Goal: Task Accomplishment & Management: Use online tool/utility

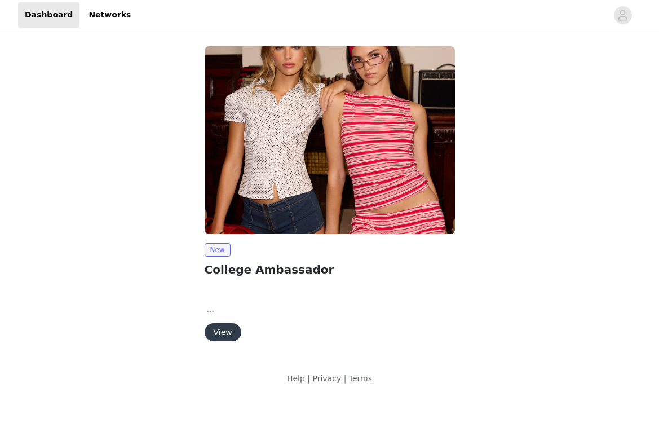
click at [207, 312] on p at bounding box center [330, 309] width 250 height 12
click at [218, 246] on span "New" at bounding box center [218, 250] width 26 height 14
click at [220, 336] on button "View" at bounding box center [223, 332] width 37 height 18
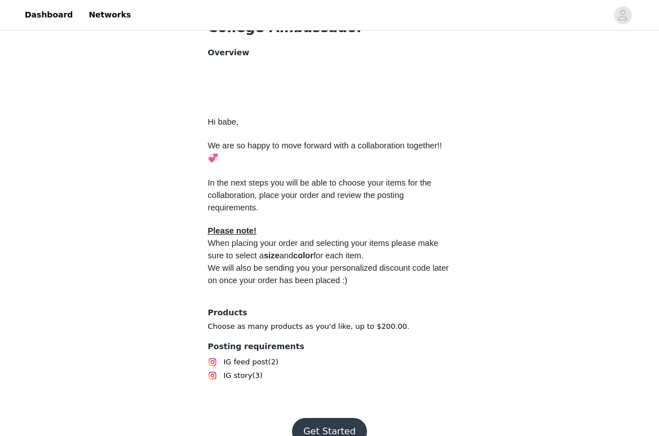
scroll to position [474, 0]
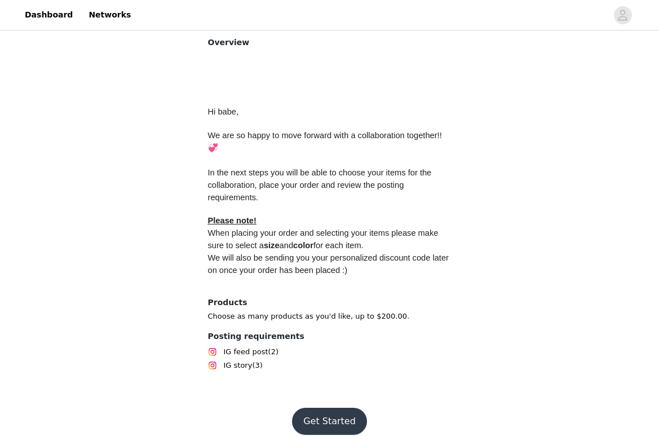
click at [334, 407] on button "Get Started" at bounding box center [329, 420] width 75 height 27
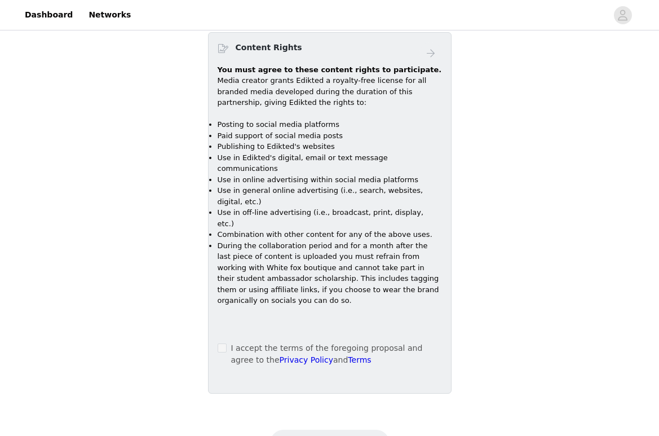
scroll to position [695, 0]
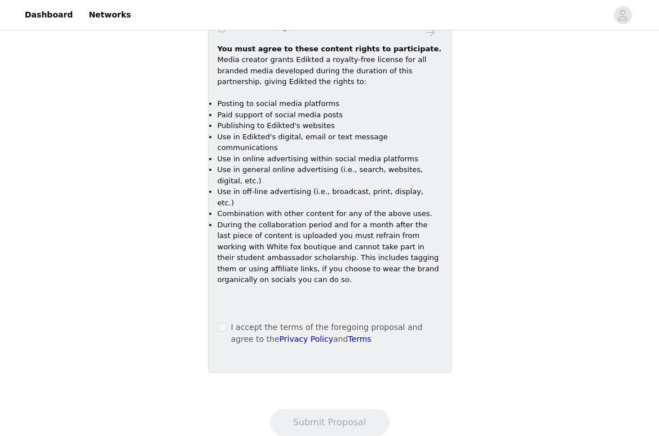
click at [223, 283] on div "You must agree to these content rights to participate. Media creator grants Edi…" at bounding box center [330, 182] width 224 height 278
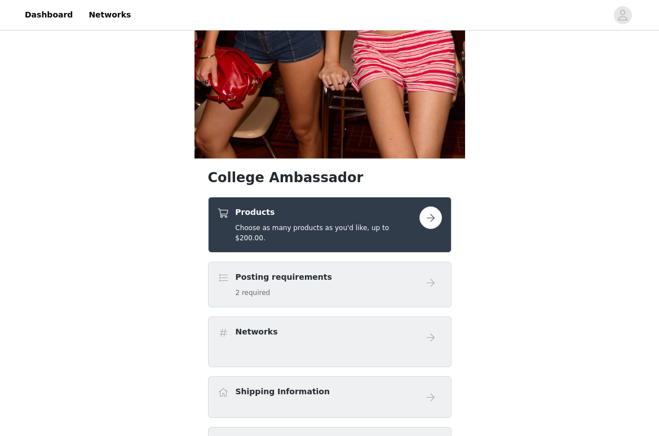
scroll to position [524, 0]
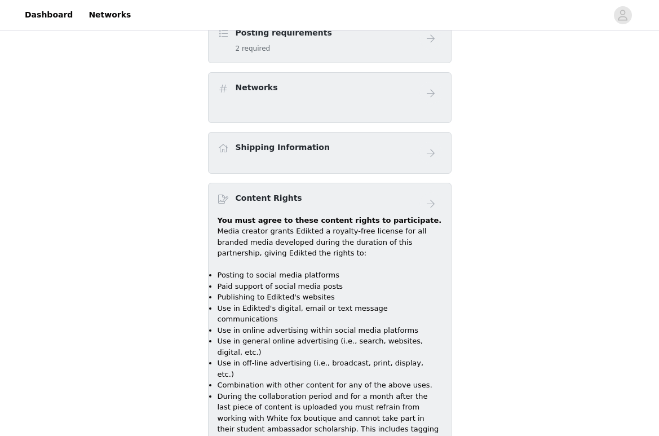
click at [271, 85] on div "Networks" at bounding box center [257, 90] width 42 height 16
click at [222, 82] on span at bounding box center [223, 89] width 11 height 14
click at [241, 132] on div "Shipping Information" at bounding box center [329, 153] width 243 height 42
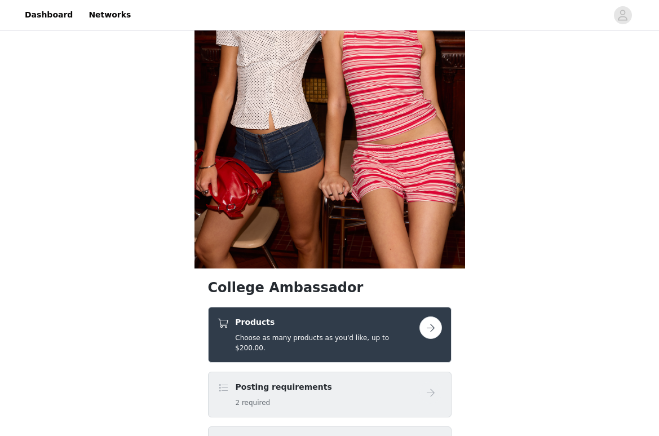
scroll to position [176, 0]
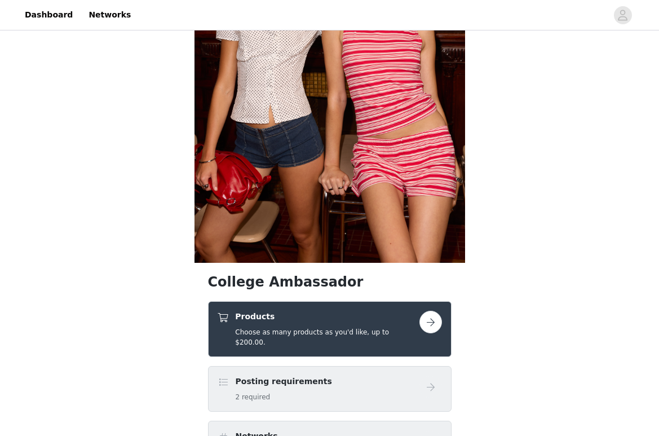
click at [434, 322] on button "button" at bounding box center [430, 322] width 23 height 23
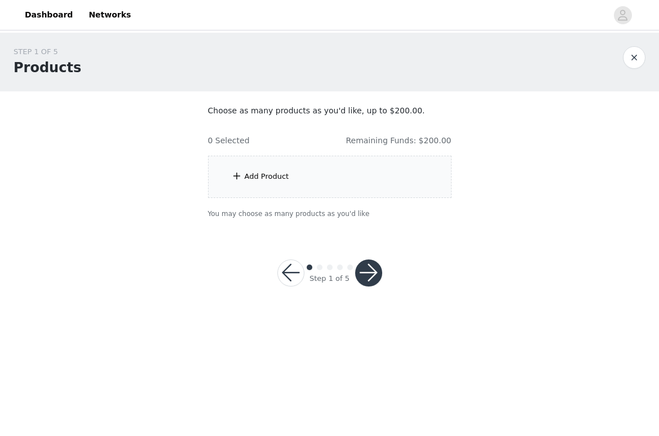
click at [285, 172] on div "Add Product" at bounding box center [267, 176] width 45 height 11
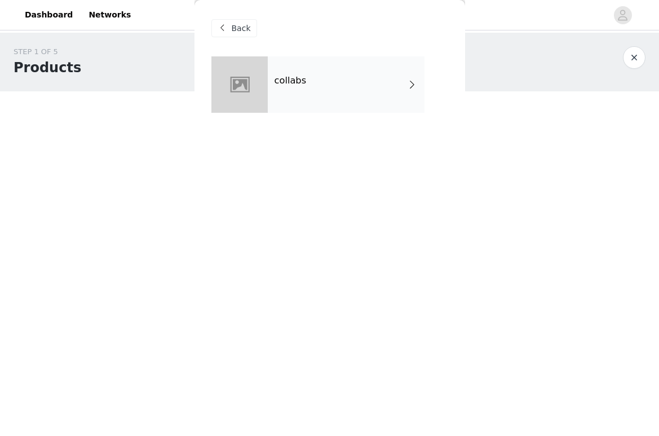
click at [405, 89] on div "collabs" at bounding box center [346, 84] width 157 height 56
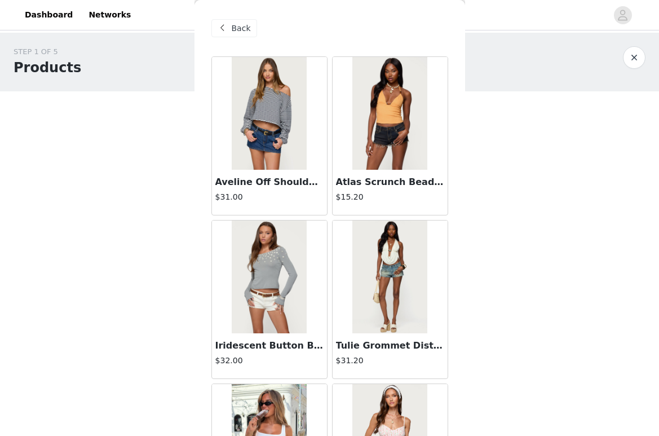
click at [242, 31] on span "Back" at bounding box center [241, 29] width 19 height 12
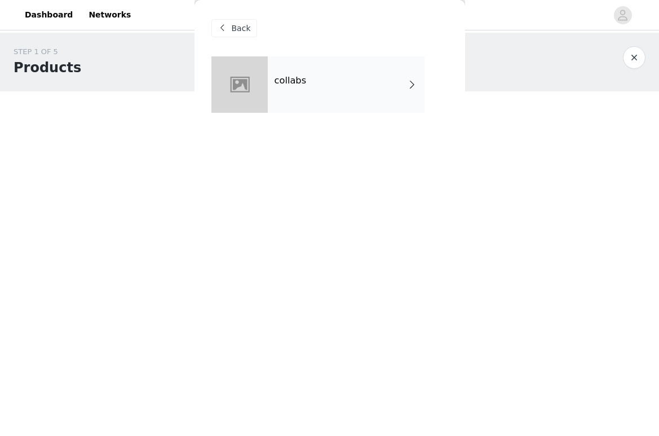
click at [237, 37] on div "Back" at bounding box center [329, 28] width 237 height 56
click at [237, 23] on span "Back" at bounding box center [241, 29] width 19 height 12
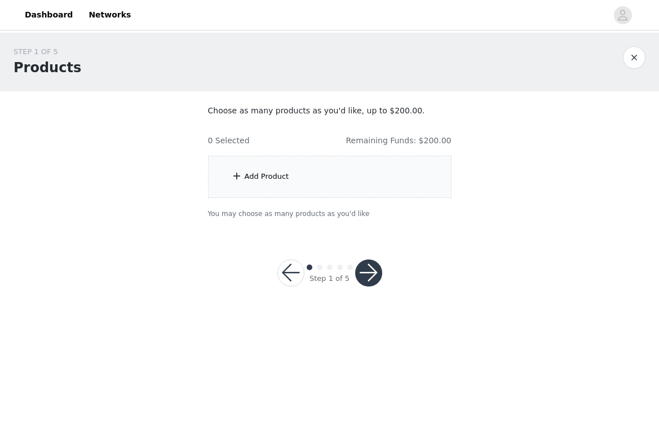
click at [238, 183] on div "Add Product" at bounding box center [329, 177] width 243 height 42
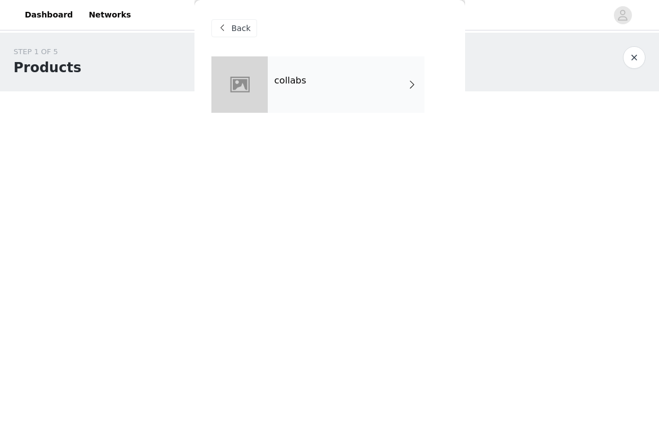
click at [227, 90] on div at bounding box center [239, 84] width 56 height 56
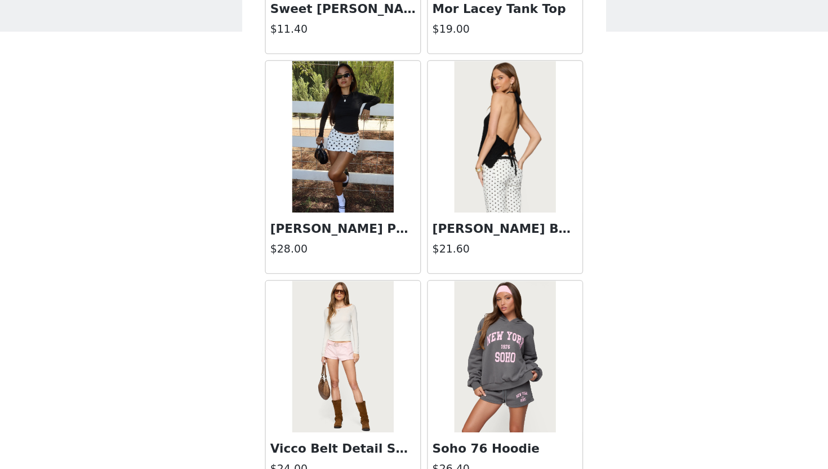
scroll to position [1256, 0]
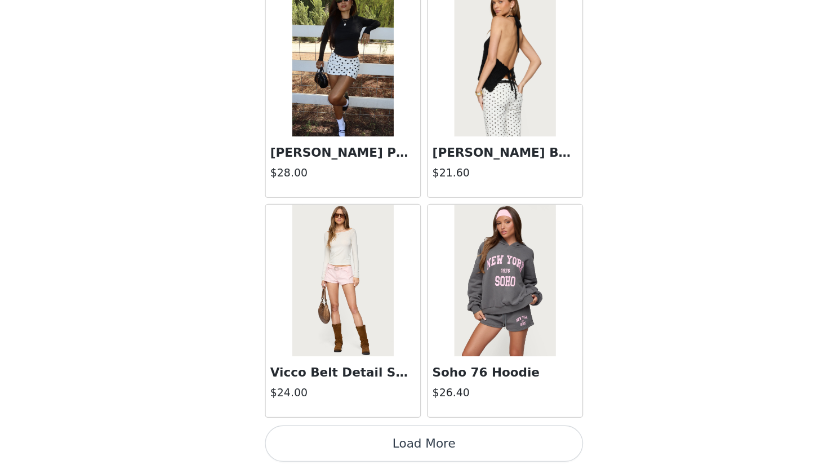
click at [422, 435] on button "Load More" at bounding box center [414, 449] width 237 height 27
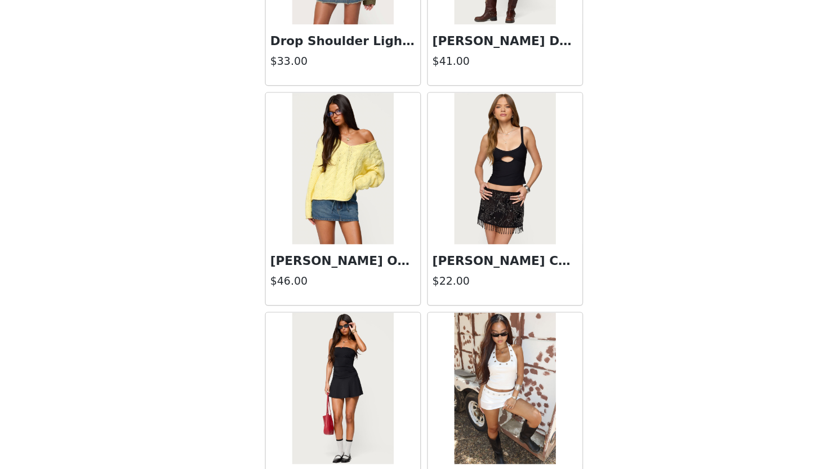
scroll to position [2890, 0]
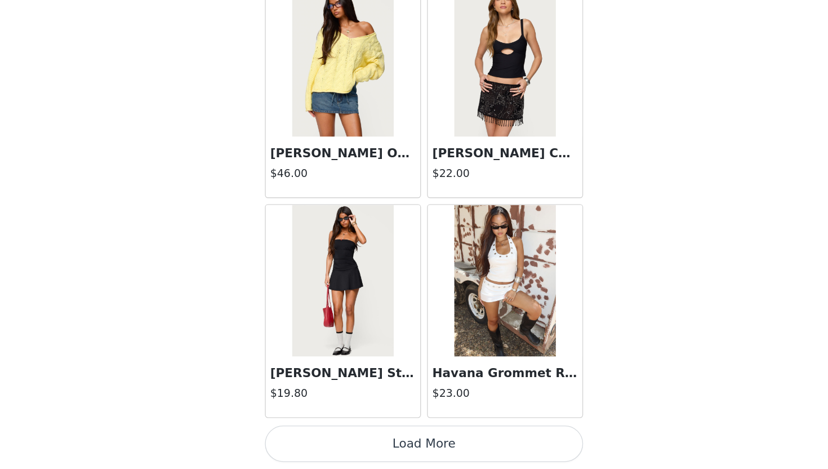
click at [423, 435] on button "Load More" at bounding box center [414, 449] width 237 height 27
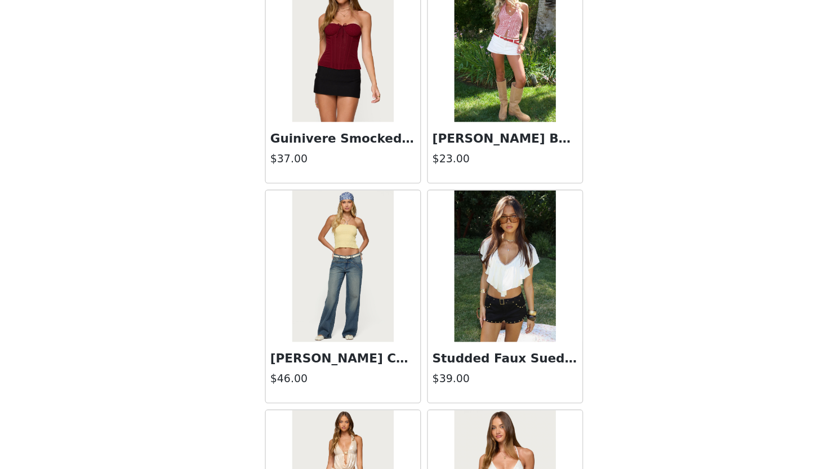
scroll to position [3246, 0]
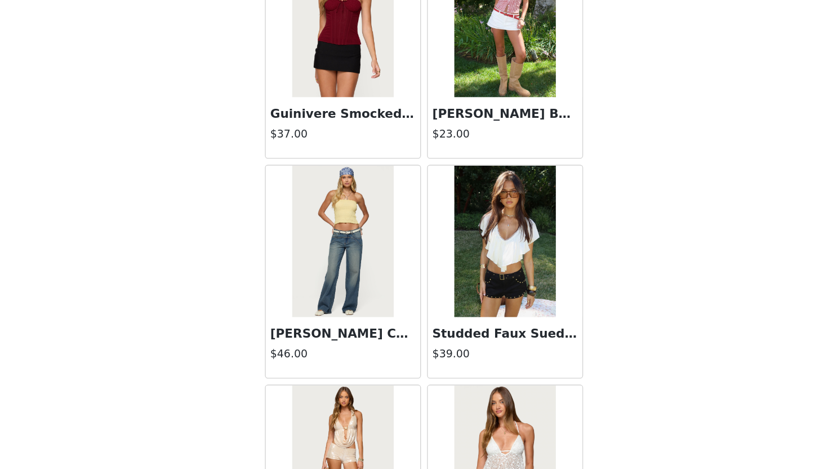
click at [468, 311] on img at bounding box center [474, 299] width 75 height 113
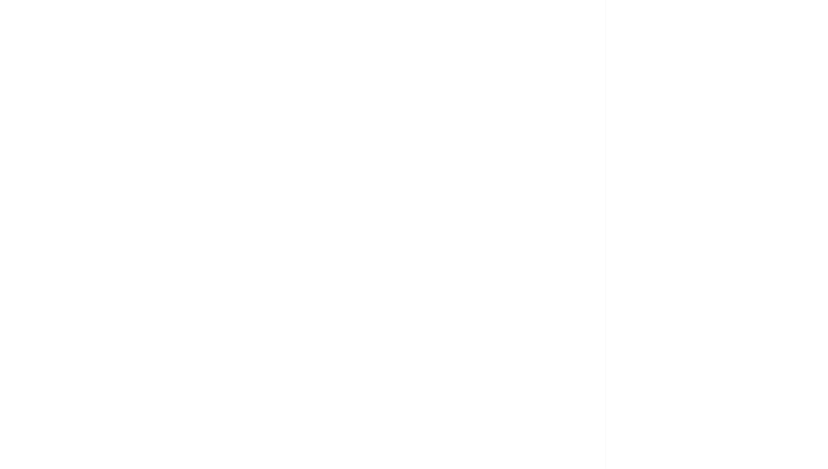
scroll to position [0, 0]
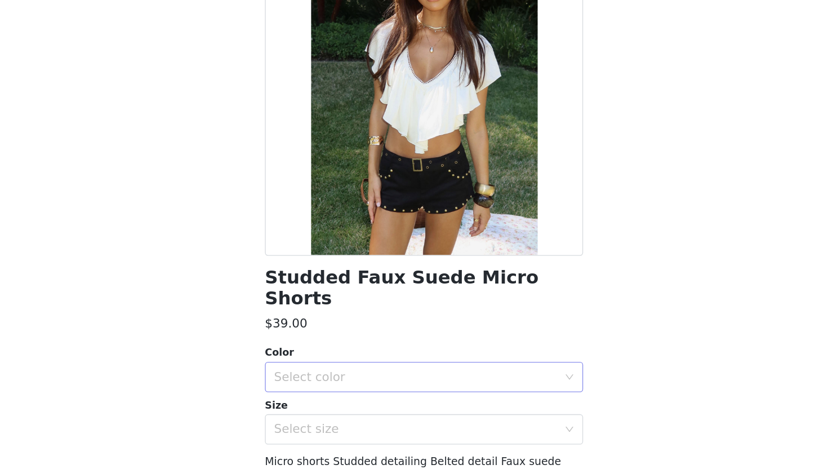
click at [382, 394] on div "Select color" at bounding box center [408, 399] width 211 height 11
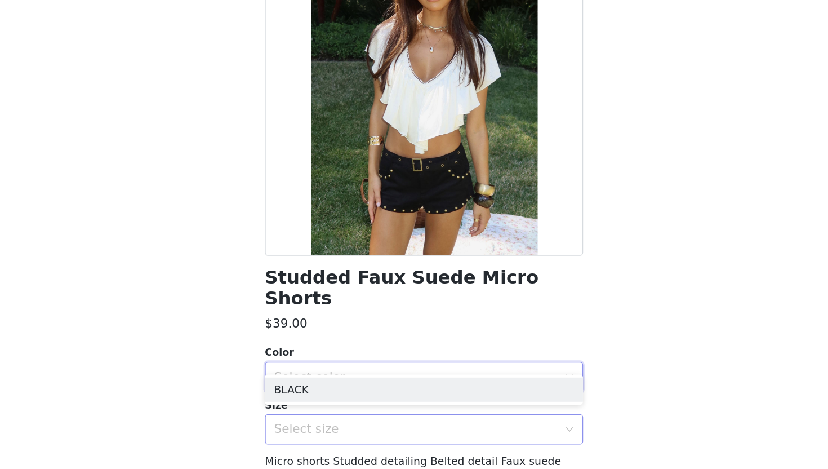
click at [351, 433] on div "Select size" at bounding box center [408, 438] width 211 height 11
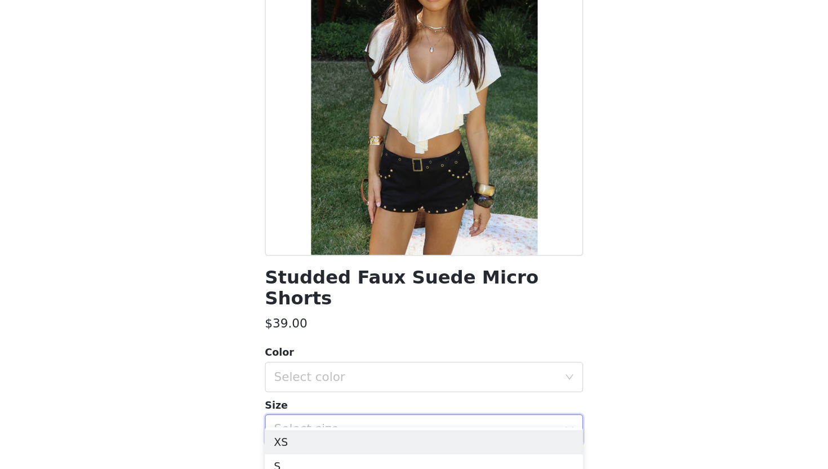
click at [356, 416] on div "Size" at bounding box center [414, 421] width 237 height 11
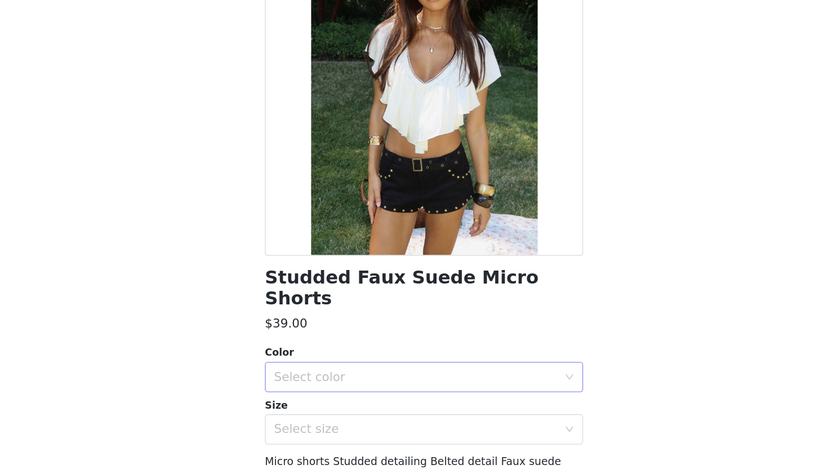
click at [356, 394] on div "Select color" at bounding box center [408, 399] width 211 height 11
click at [357, 405] on li "BLACK" at bounding box center [414, 410] width 237 height 18
click at [357, 428] on div "Select size" at bounding box center [411, 438] width 216 height 21
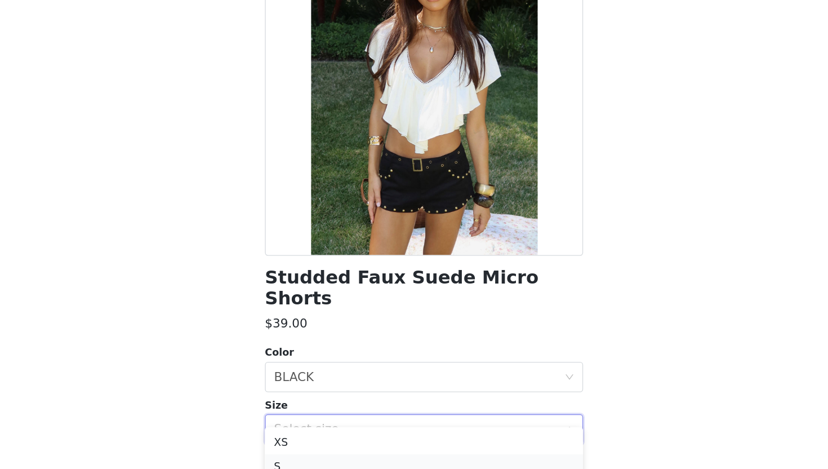
click at [340, 435] on li "S" at bounding box center [414, 467] width 237 height 18
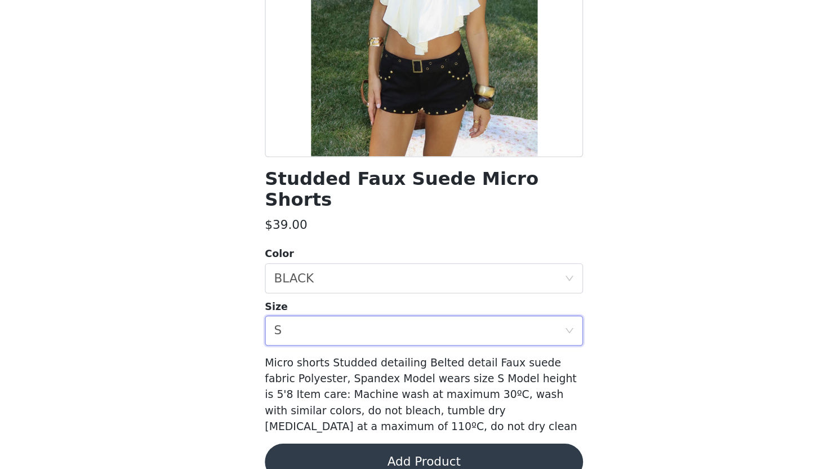
scroll to position [79, 0]
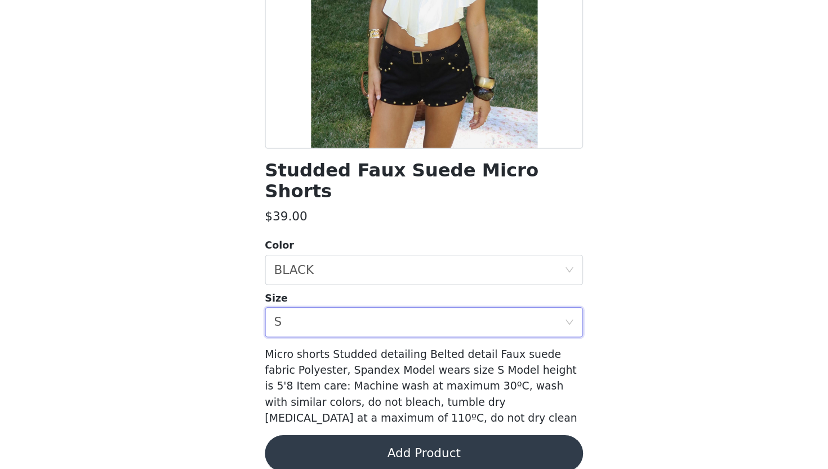
click at [416, 435] on button "Add Product" at bounding box center [414, 456] width 237 height 27
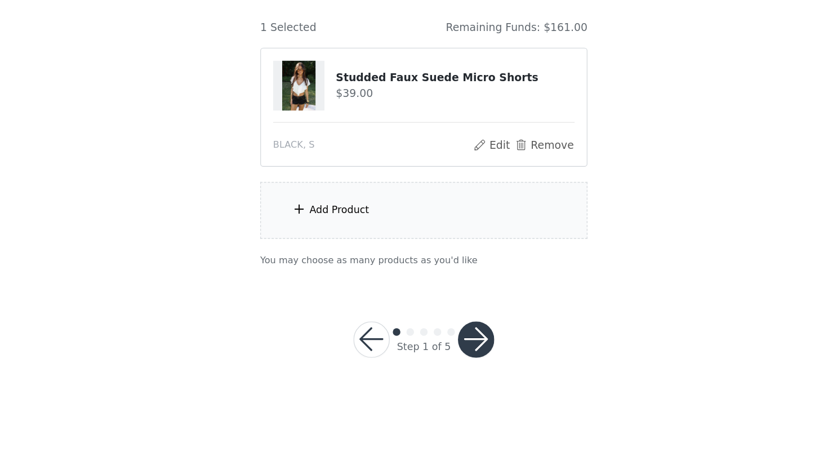
click at [367, 276] on div "Add Product" at bounding box center [351, 275] width 45 height 11
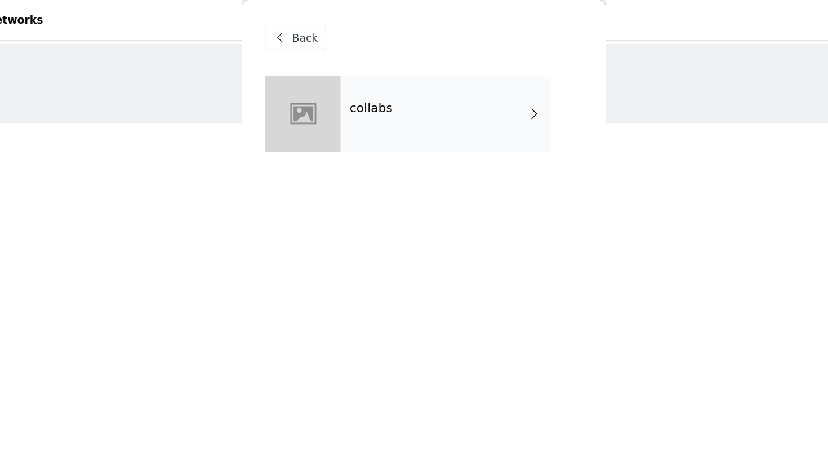
click at [400, 64] on div "collabs" at bounding box center [430, 84] width 157 height 56
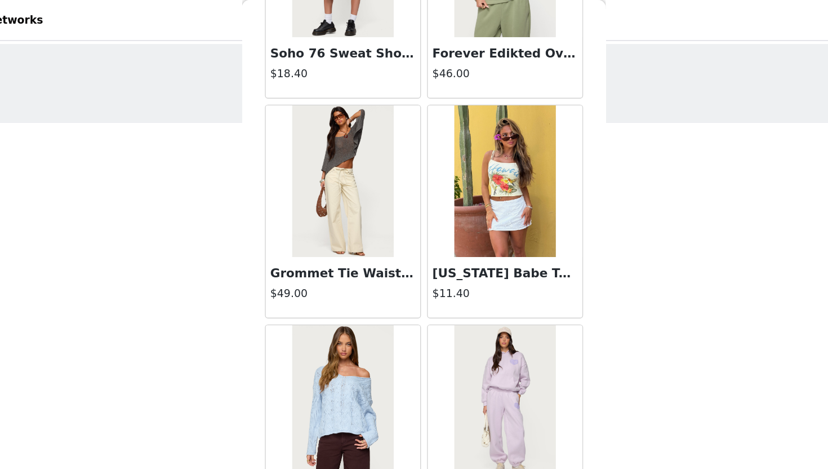
scroll to position [1256, 0]
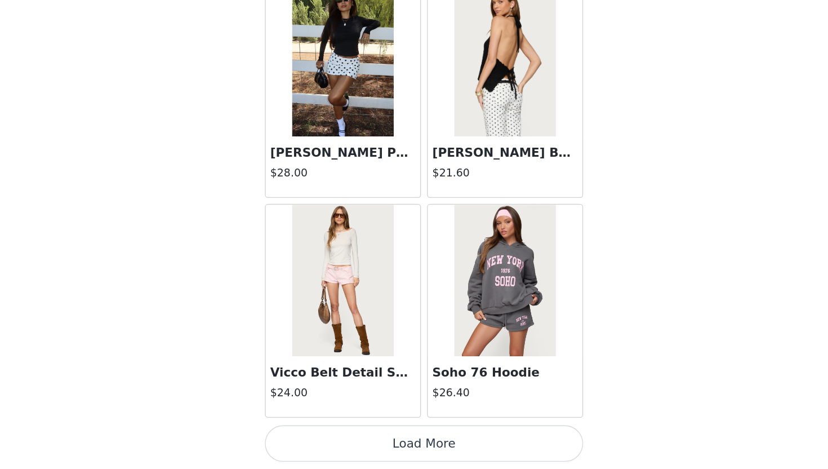
click at [433, 435] on button "Load More" at bounding box center [414, 449] width 237 height 27
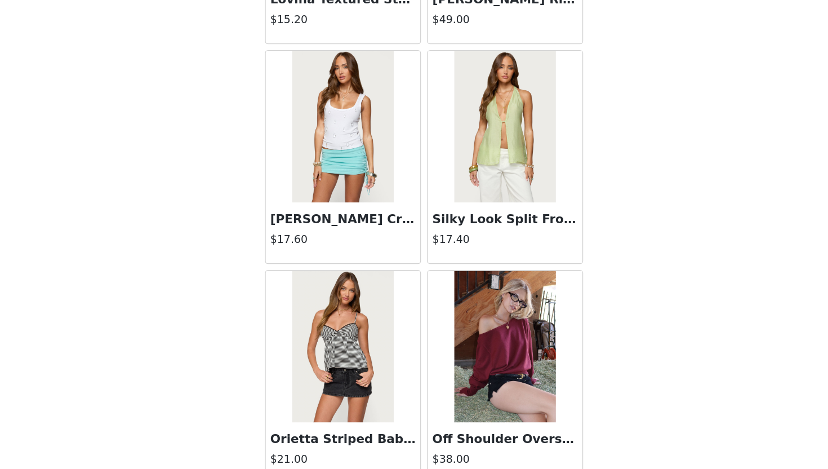
scroll to position [2890, 0]
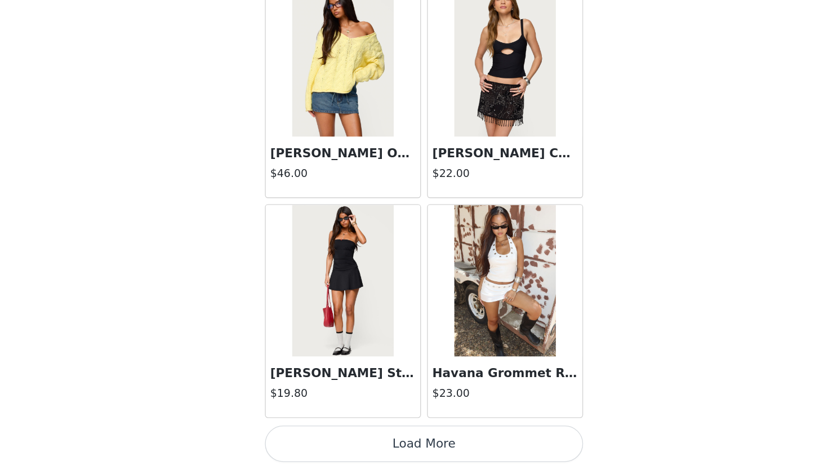
click at [434, 435] on button "Load More" at bounding box center [414, 449] width 237 height 27
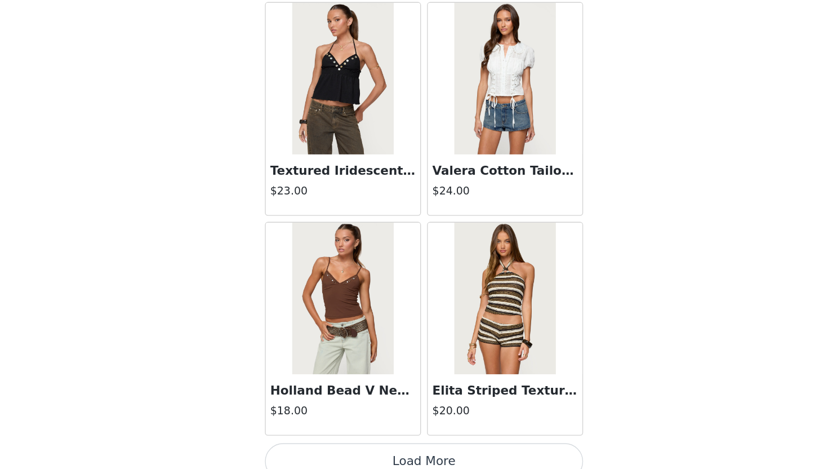
scroll to position [4524, 0]
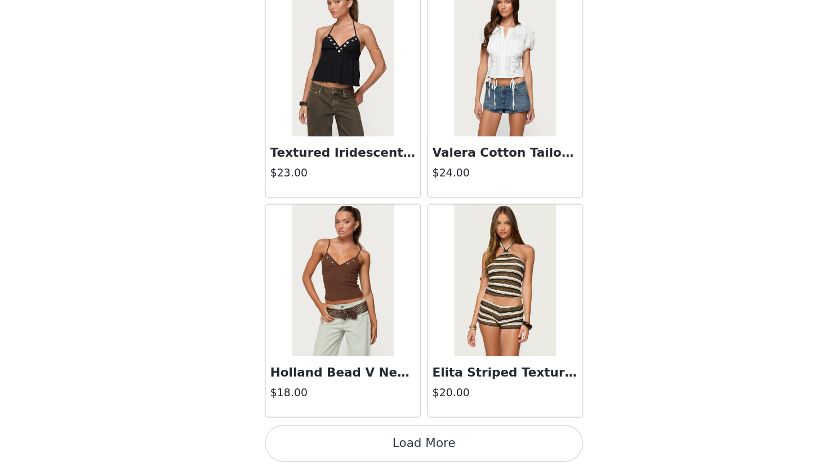
click at [398, 435] on button "Load More" at bounding box center [414, 449] width 237 height 27
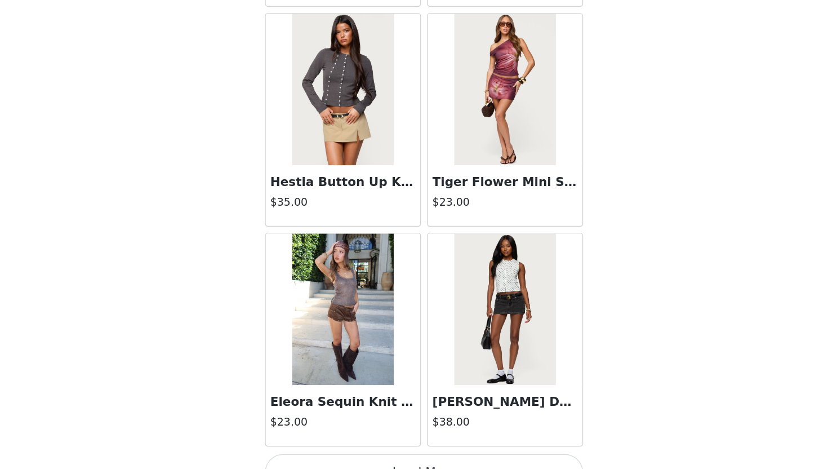
scroll to position [6158, 0]
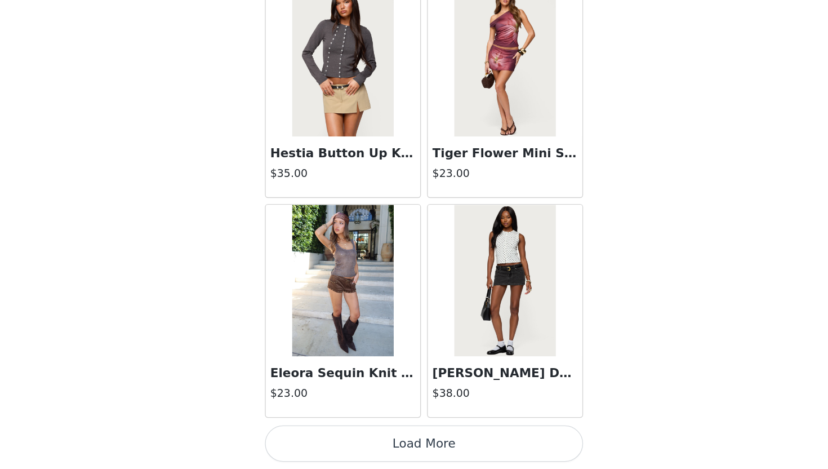
click at [419, 435] on button "Load More" at bounding box center [414, 449] width 237 height 27
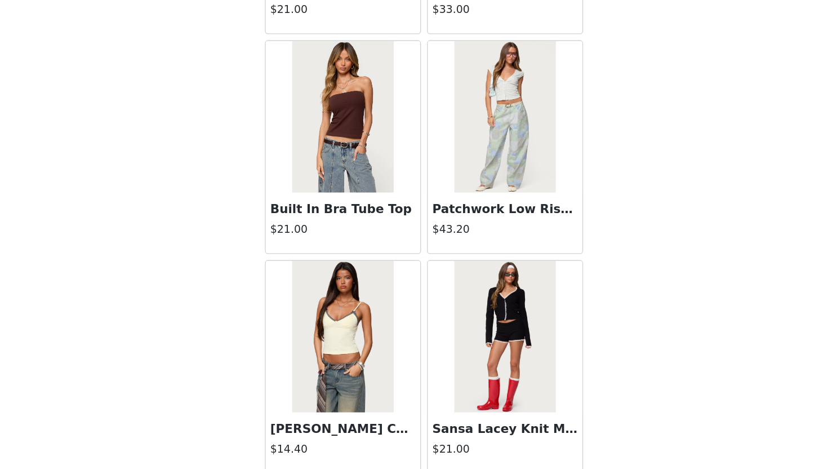
scroll to position [7792, 0]
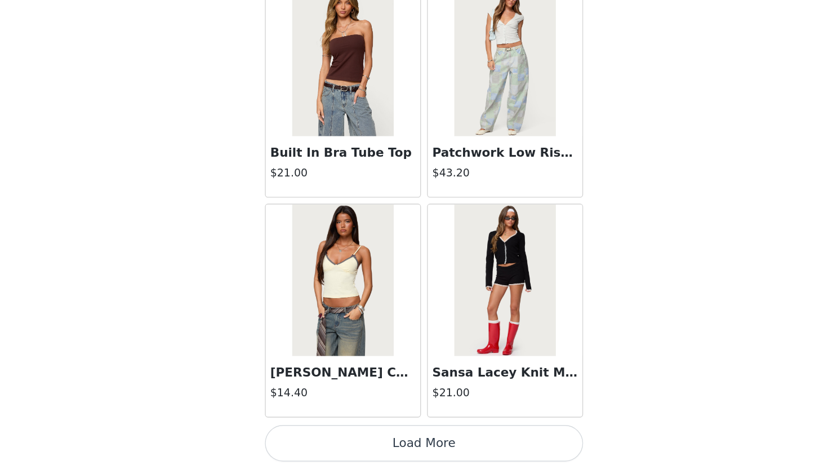
click at [415, 435] on button "Load More" at bounding box center [414, 449] width 237 height 27
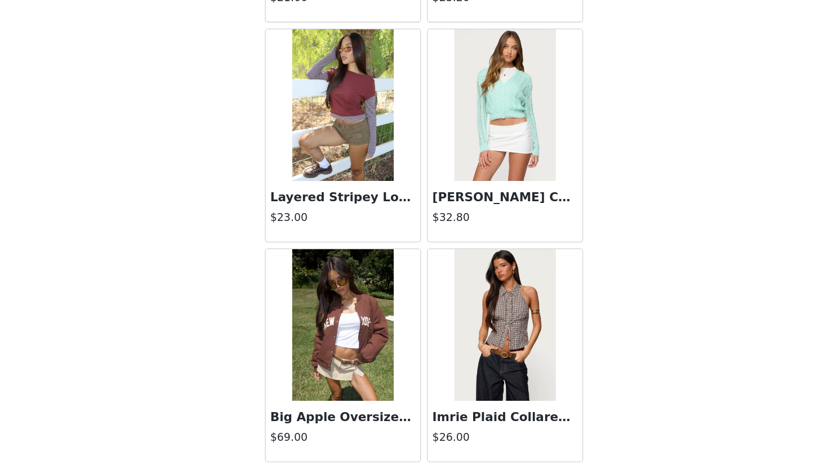
scroll to position [9427, 0]
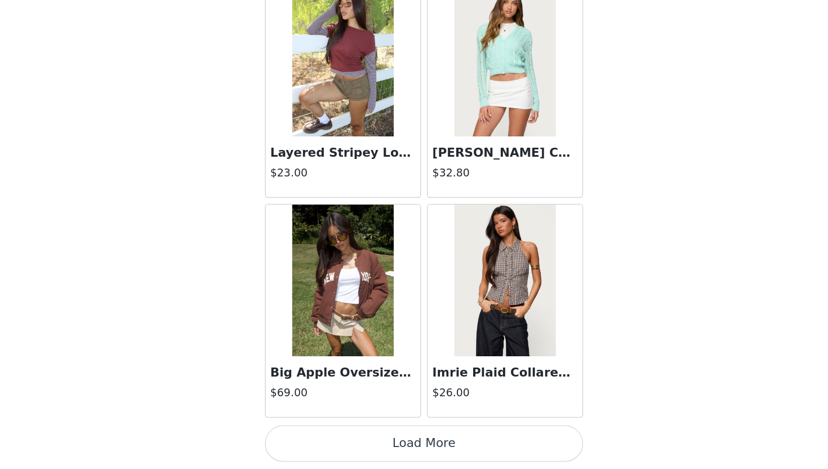
click at [412, 435] on button "Load More" at bounding box center [414, 449] width 237 height 27
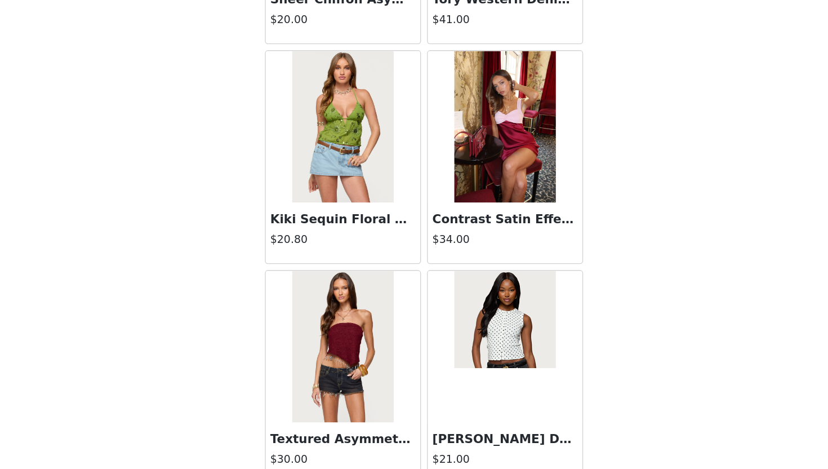
scroll to position [11061, 0]
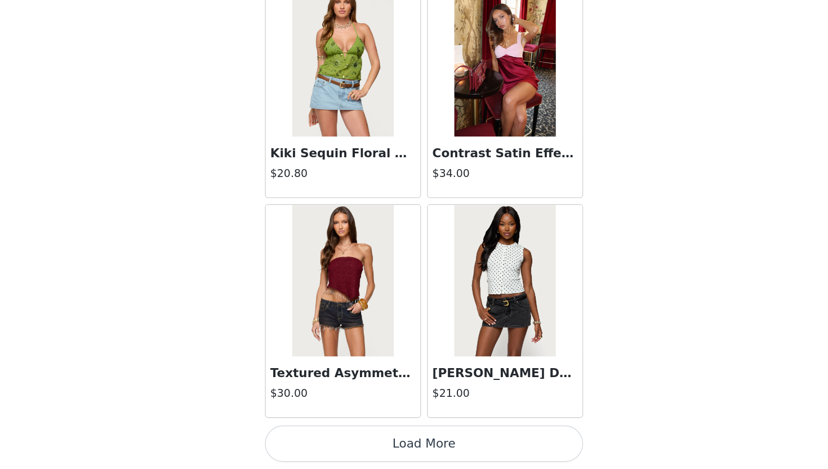
click at [433, 435] on button "Load More" at bounding box center [414, 449] width 237 height 27
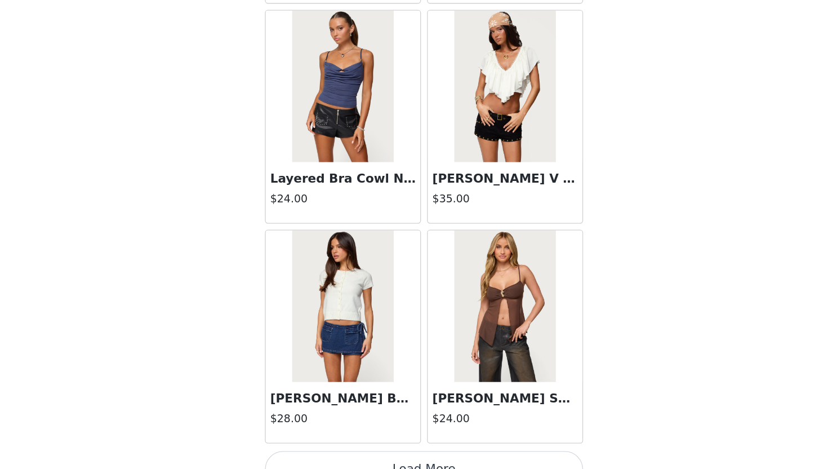
scroll to position [12695, 0]
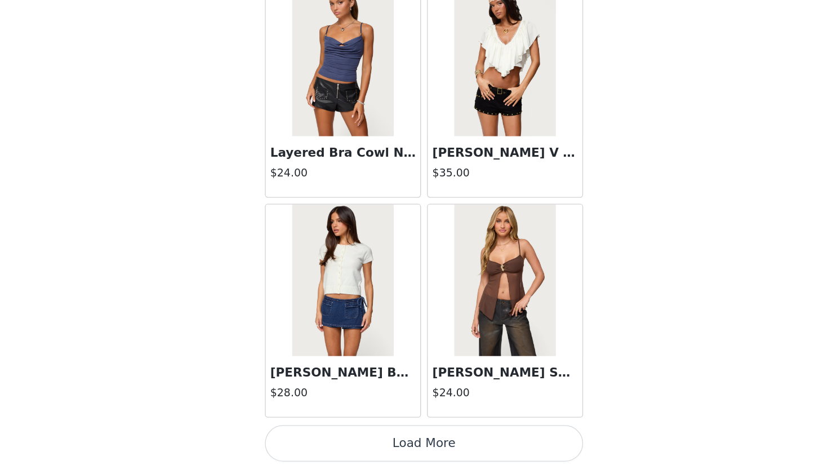
click at [437, 435] on button "Load More" at bounding box center [414, 449] width 237 height 27
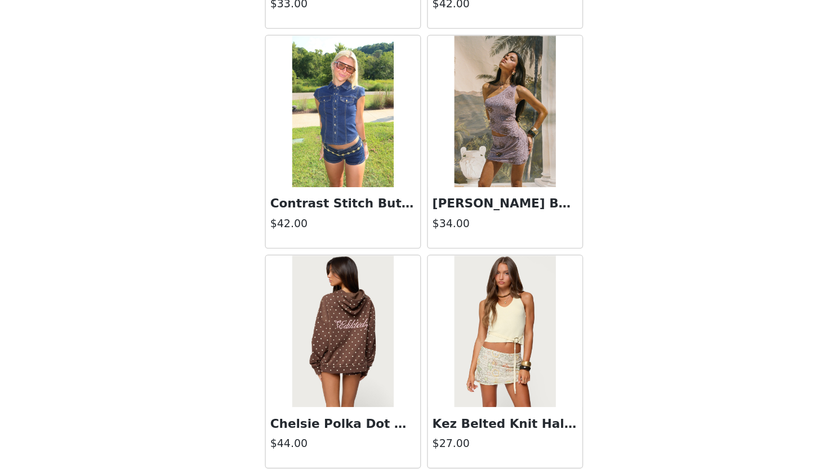
scroll to position [14329, 0]
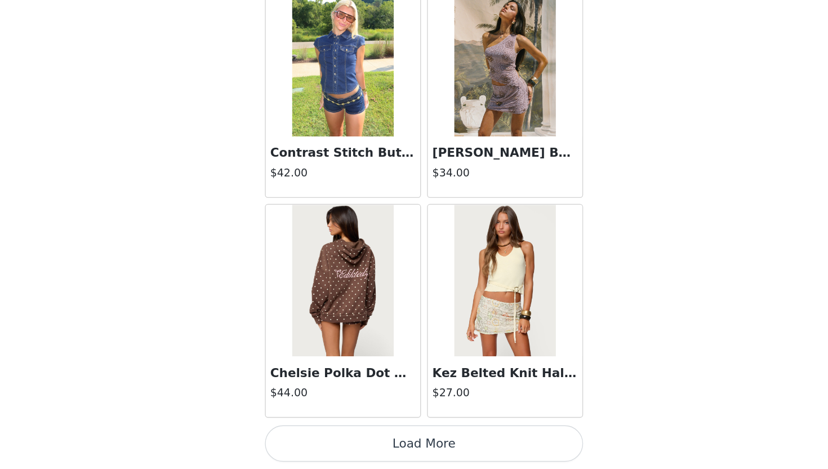
click at [397, 435] on button "Load More" at bounding box center [414, 449] width 237 height 27
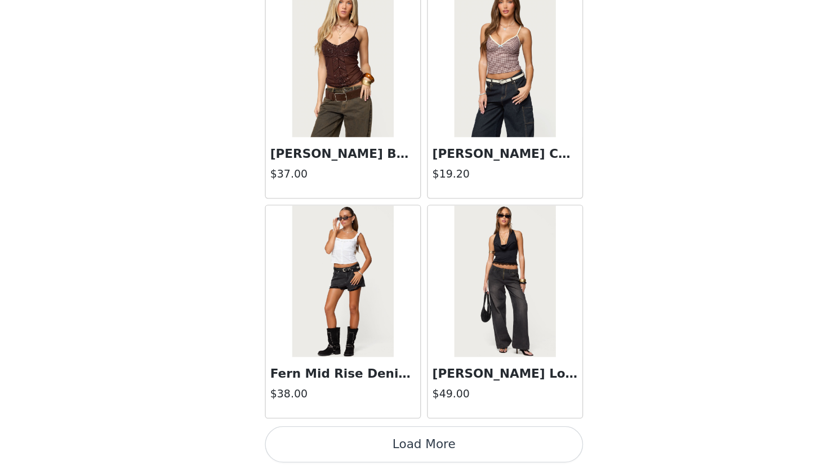
scroll to position [15963, 0]
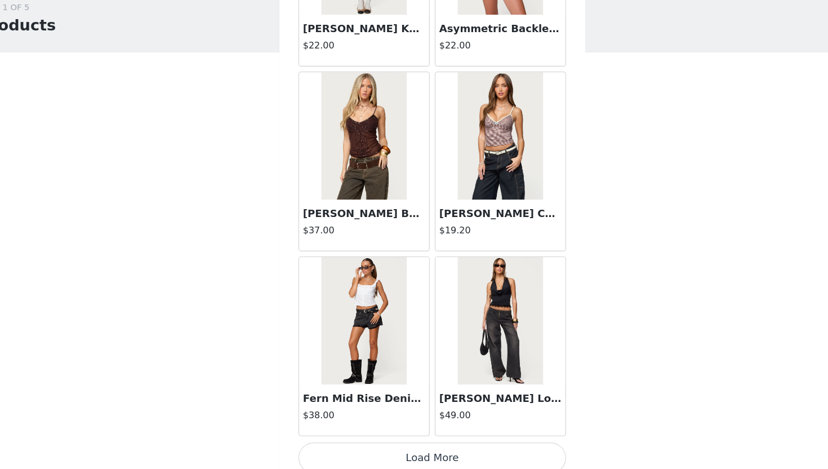
click at [379, 435] on button "Load More" at bounding box center [414, 449] width 237 height 27
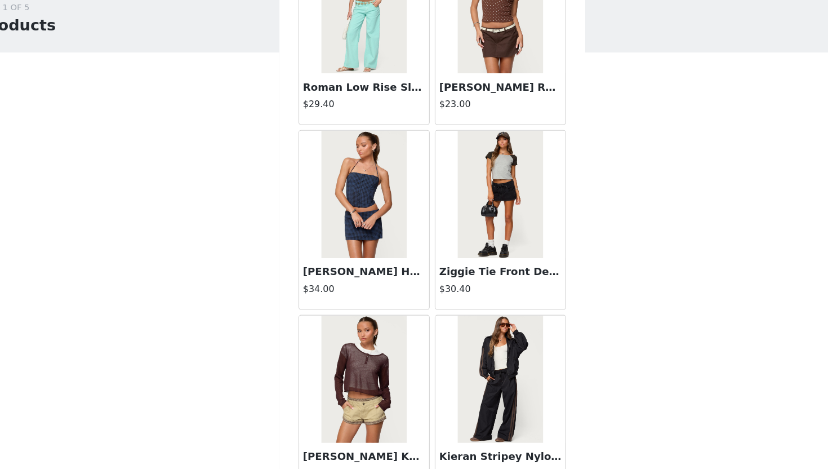
scroll to position [16733, 0]
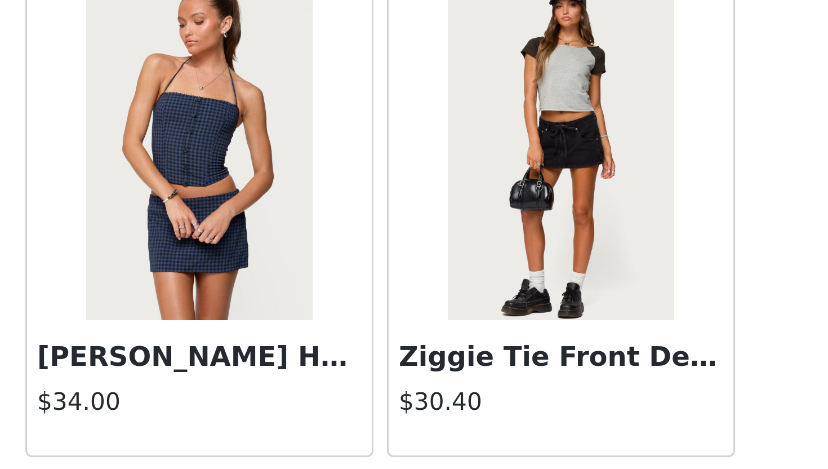
click at [460, 244] on img at bounding box center [474, 212] width 75 height 113
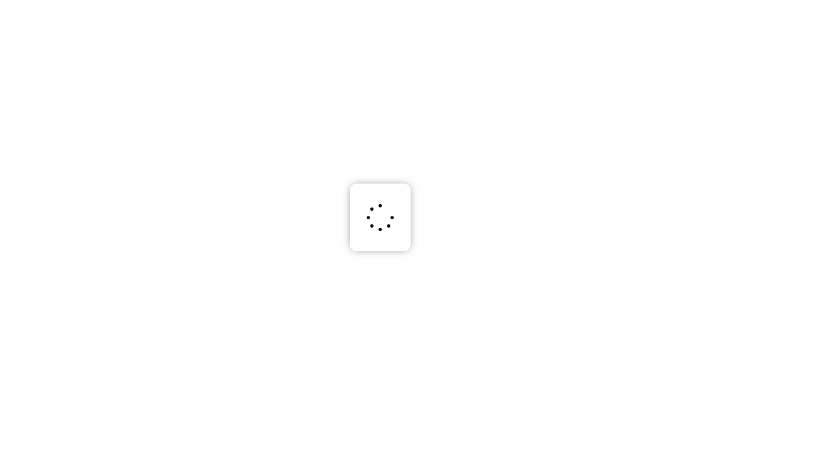
scroll to position [0, 0]
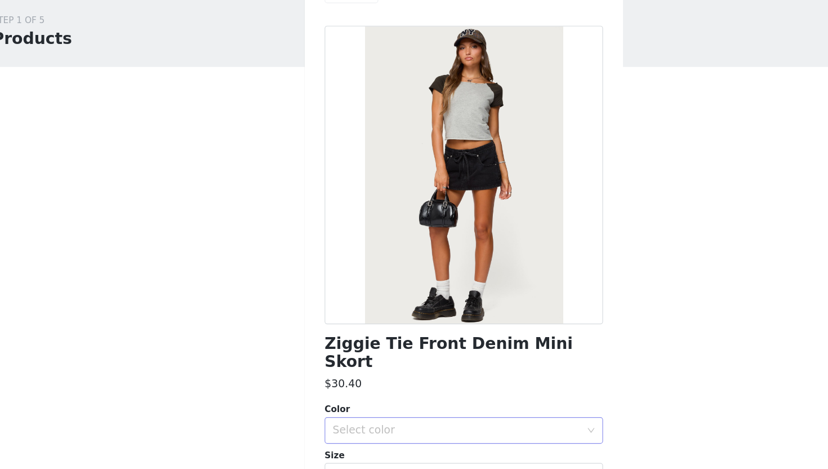
click at [353, 392] on div "Select color" at bounding box center [411, 399] width 216 height 21
click at [344, 410] on li "BLACK" at bounding box center [414, 410] width 237 height 18
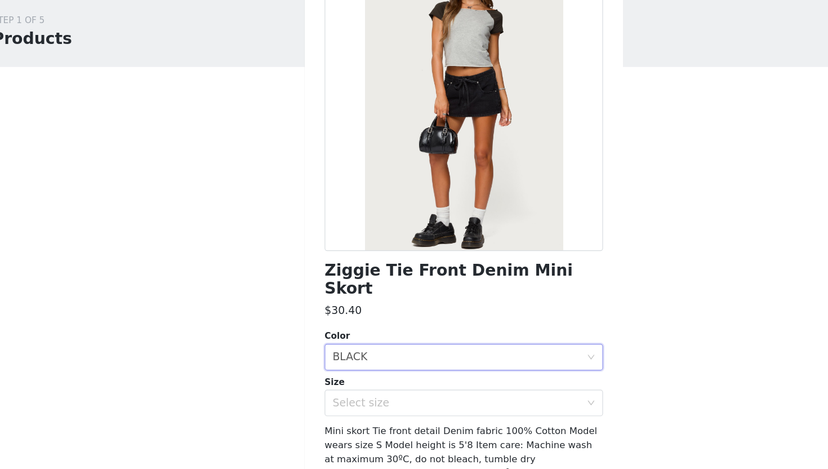
scroll to position [68, 0]
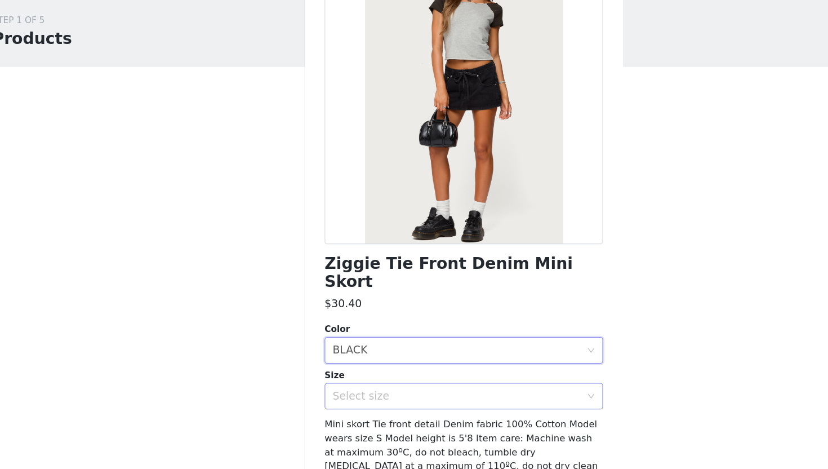
click at [355, 366] on div "Select size" at bounding box center [408, 371] width 211 height 11
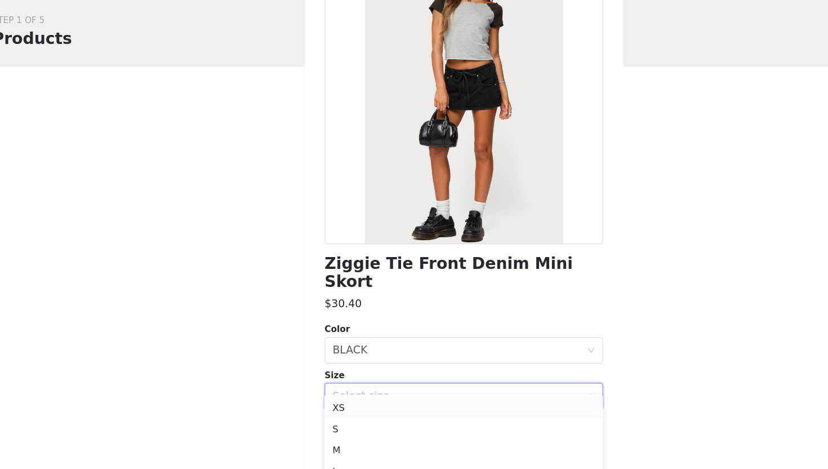
click at [334, 385] on li "XS" at bounding box center [414, 381] width 237 height 18
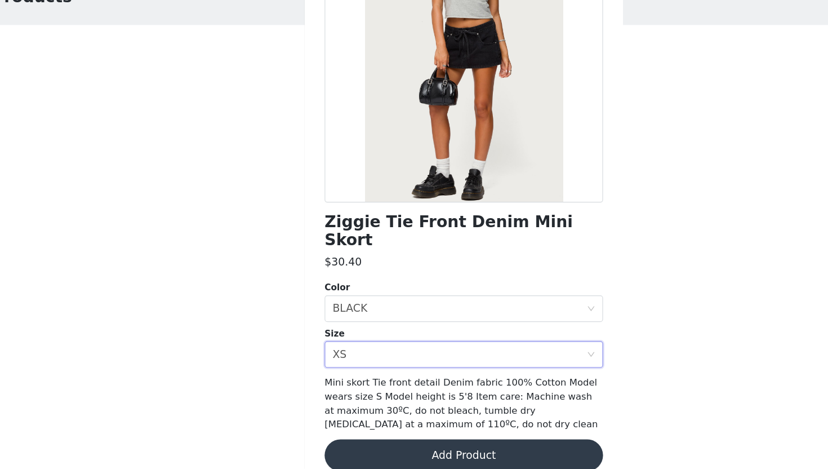
click at [352, 435] on button "Add Product" at bounding box center [414, 456] width 237 height 27
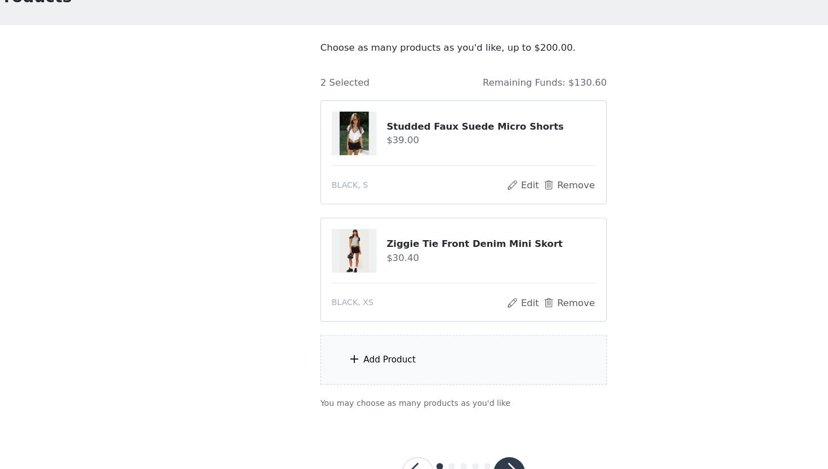
click at [335, 371] on div "Add Product" at bounding box center [351, 375] width 45 height 11
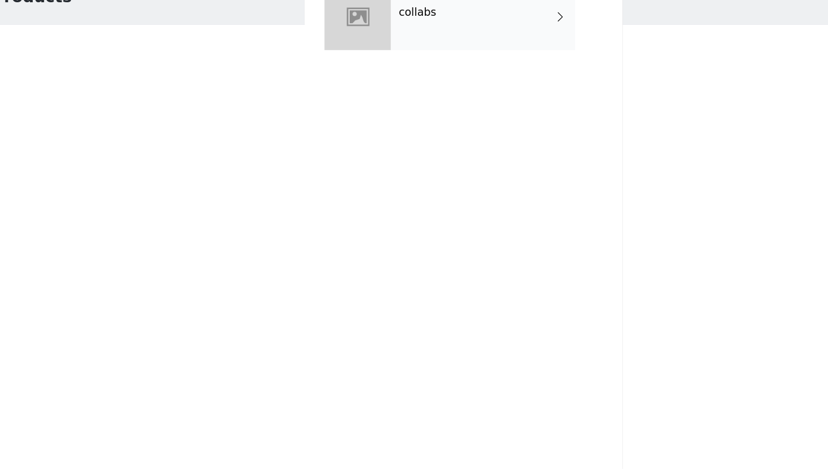
click at [411, 92] on div "collabs" at bounding box center [430, 84] width 157 height 56
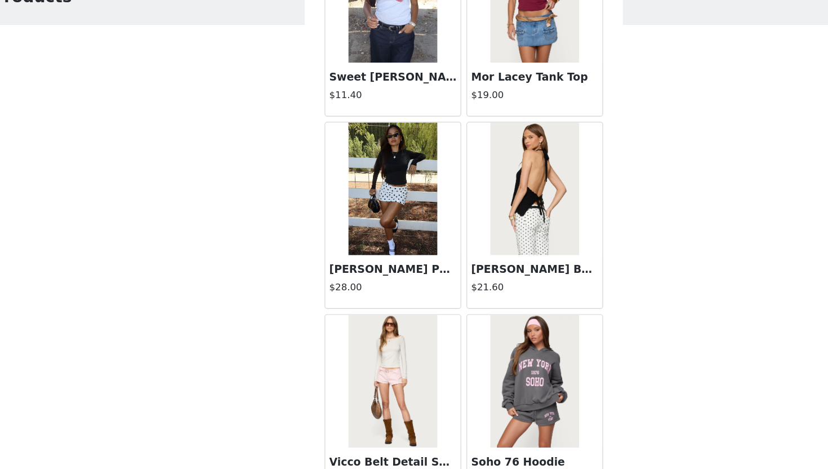
scroll to position [1256, 0]
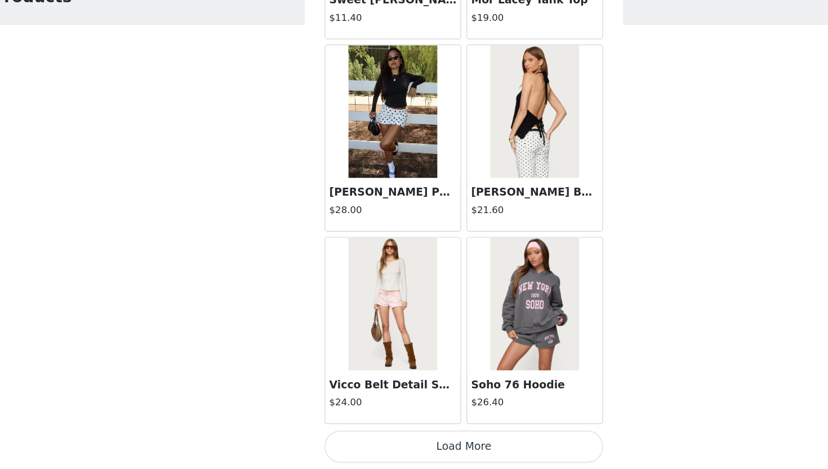
click at [398, 435] on button "Load More" at bounding box center [414, 449] width 237 height 27
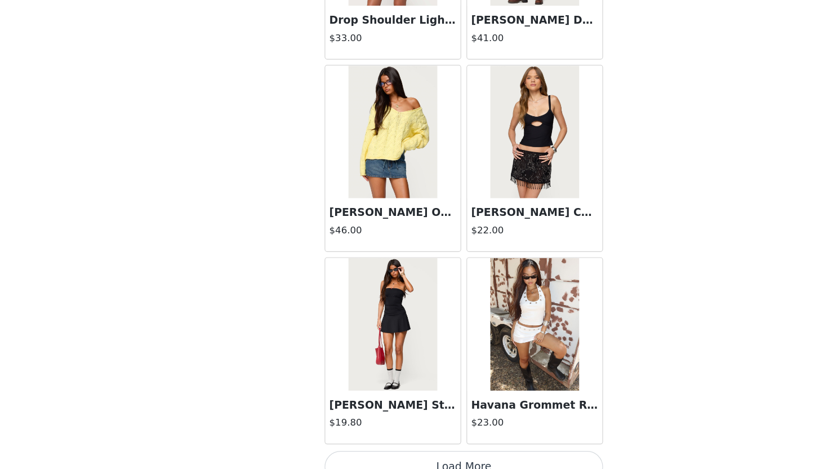
scroll to position [2890, 0]
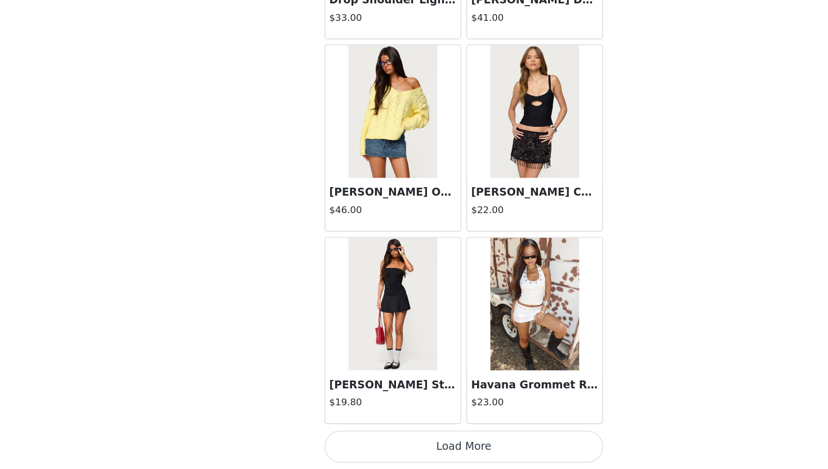
click at [400, 435] on button "Load More" at bounding box center [414, 449] width 237 height 27
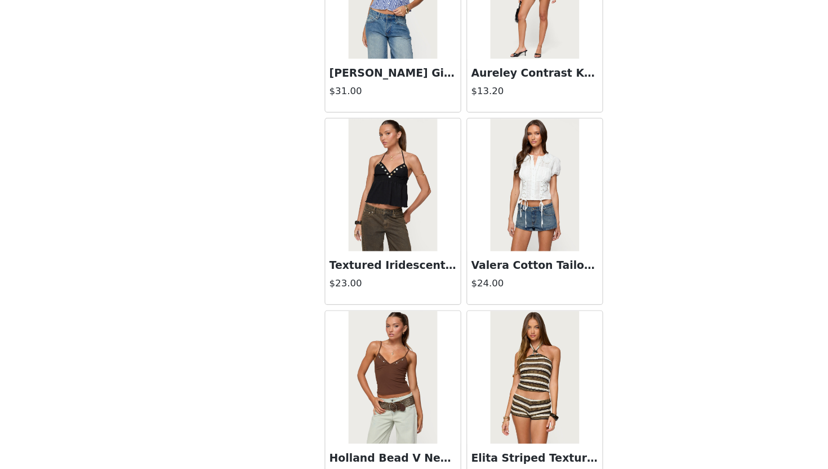
scroll to position [4524, 0]
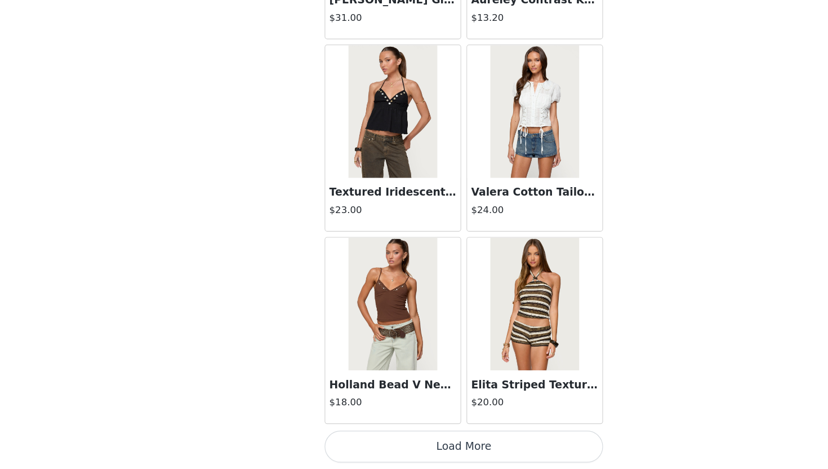
click at [400, 435] on button "Load More" at bounding box center [414, 449] width 237 height 27
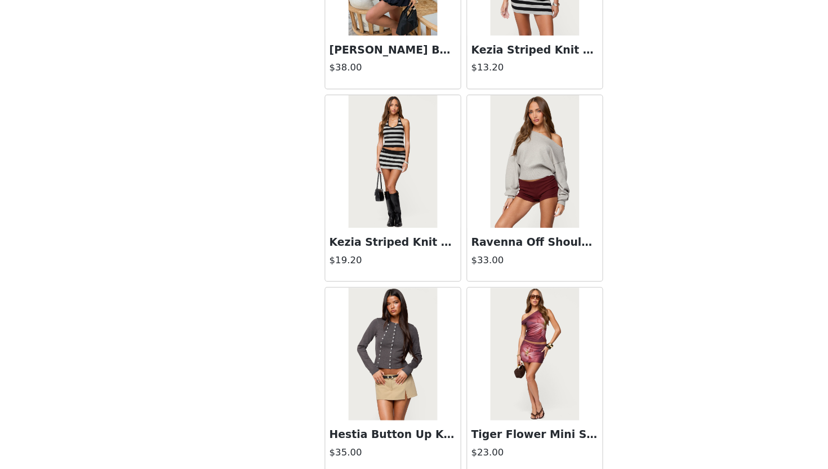
scroll to position [6158, 0]
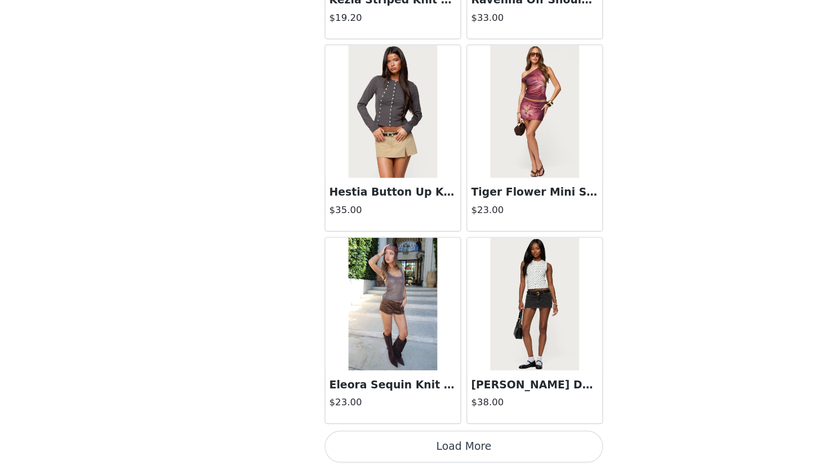
click at [362, 342] on img at bounding box center [353, 328] width 75 height 113
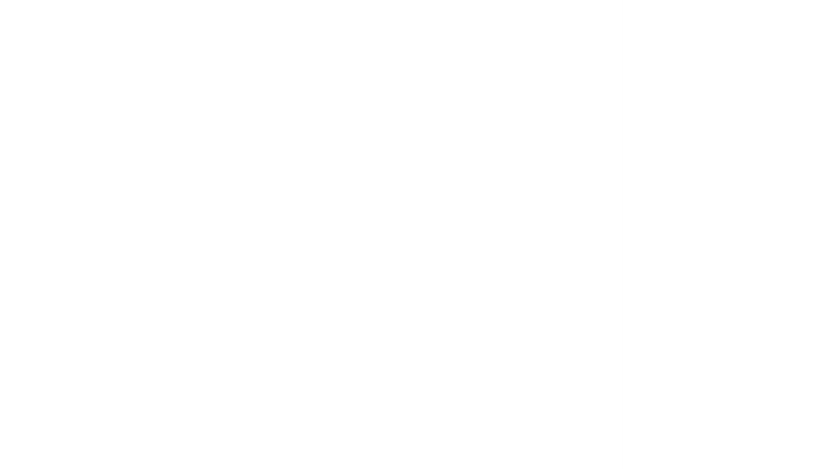
scroll to position [0, 0]
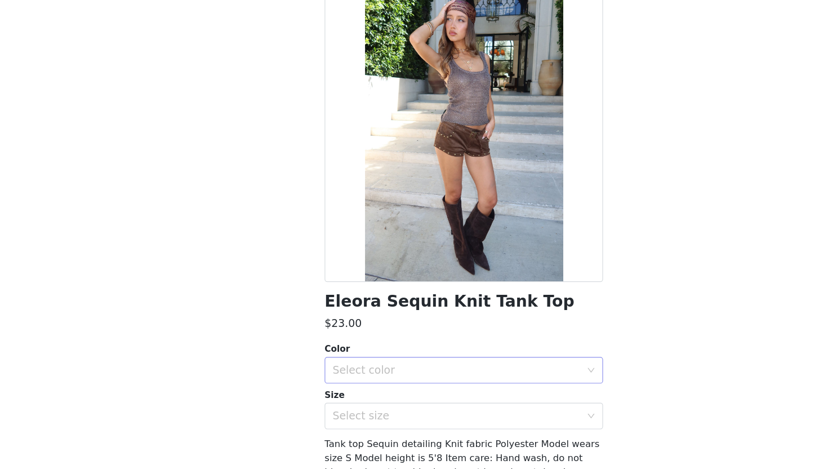
click at [344, 389] on div "Select color" at bounding box center [408, 384] width 211 height 11
click at [344, 409] on li "BROWN" at bounding box center [414, 410] width 237 height 18
click at [348, 423] on div "Select size" at bounding box center [408, 423] width 211 height 11
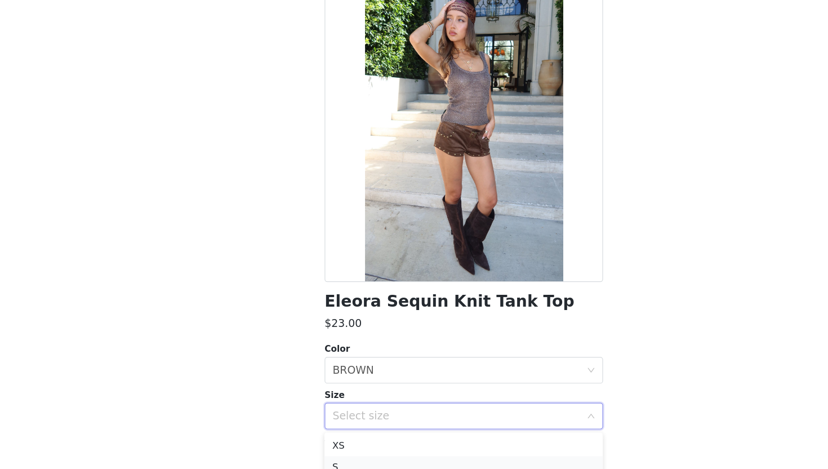
click at [331, 435] on li "S" at bounding box center [414, 467] width 237 height 18
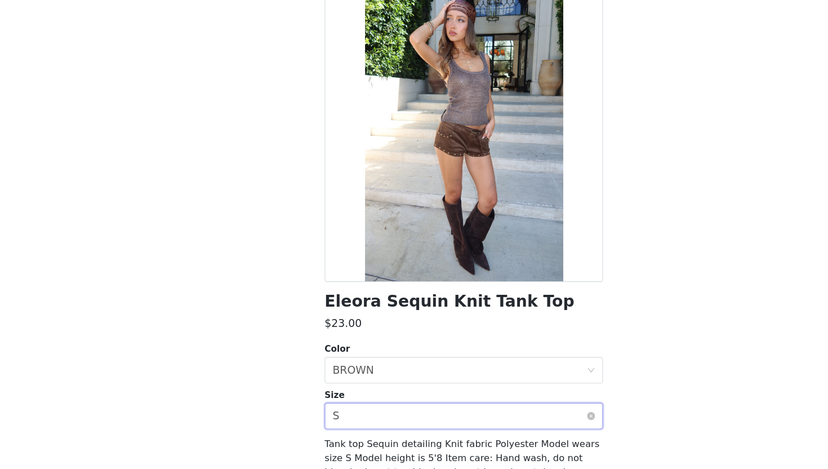
click at [343, 425] on div "Select size S" at bounding box center [411, 423] width 216 height 21
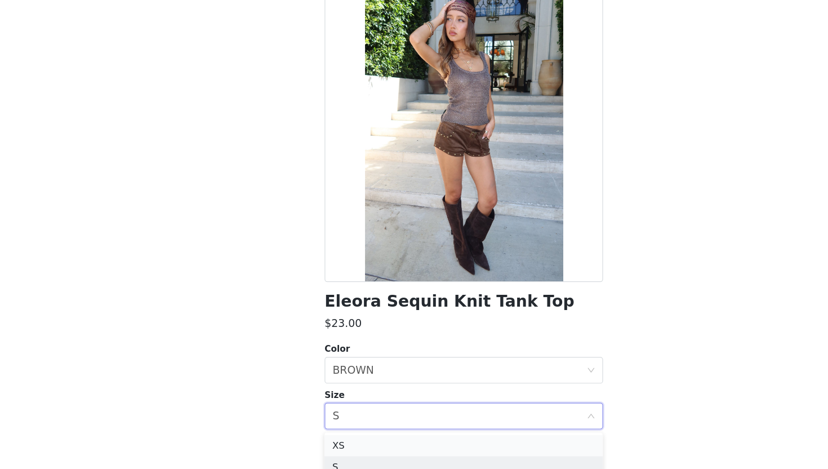
click at [330, 435] on li "XS" at bounding box center [414, 449] width 237 height 18
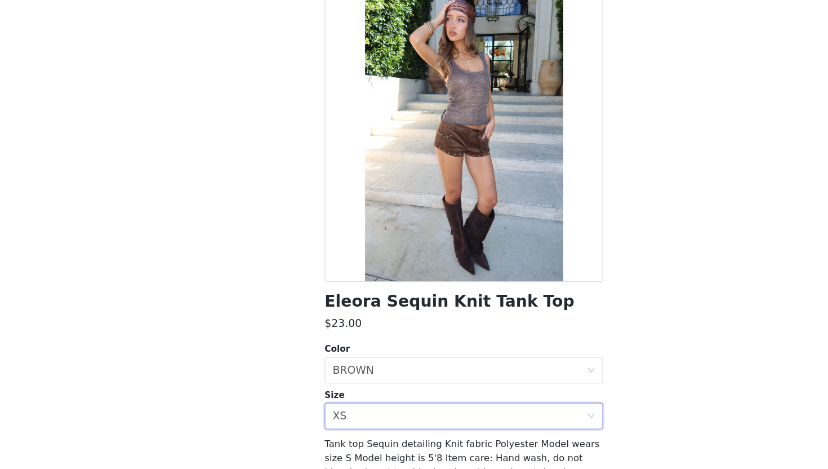
scroll to position [56, 0]
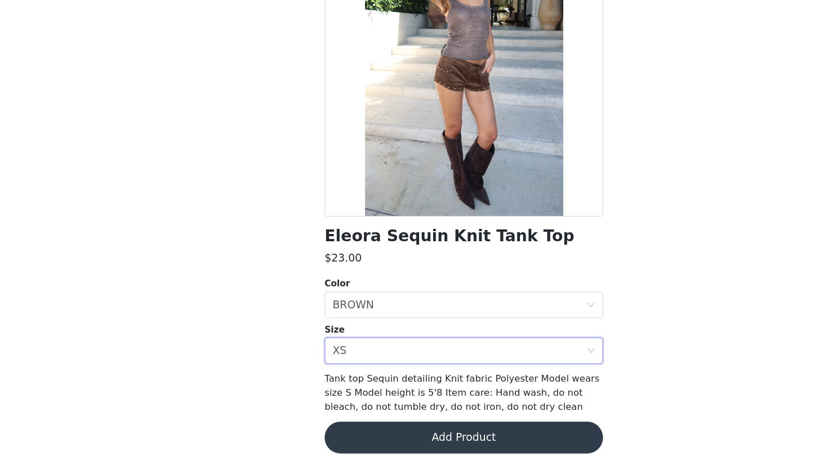
click at [353, 435] on button "Add Product" at bounding box center [414, 441] width 237 height 27
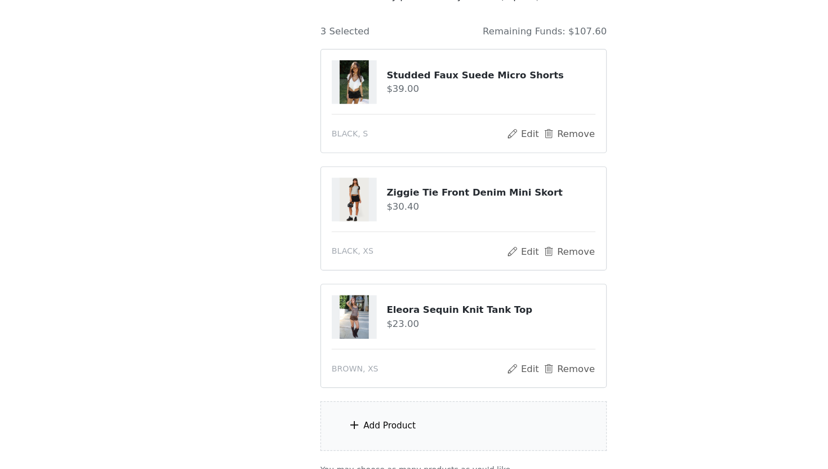
click at [347, 426] on div "Add Product" at bounding box center [351, 431] width 45 height 11
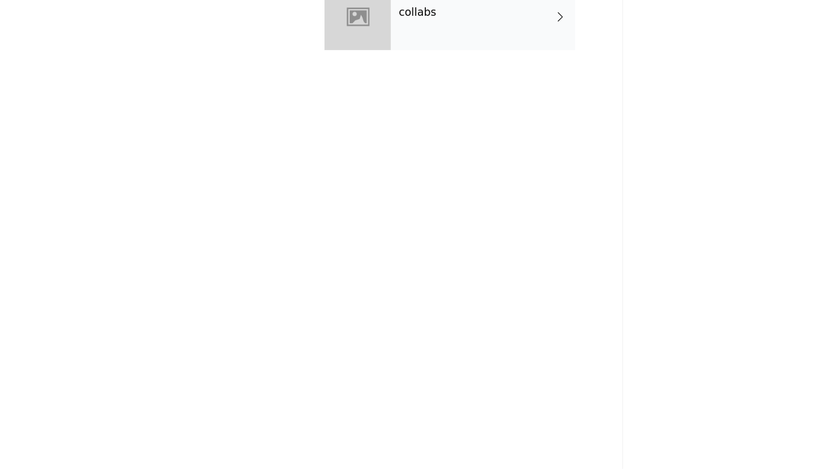
click at [388, 94] on div "collabs" at bounding box center [430, 84] width 157 height 56
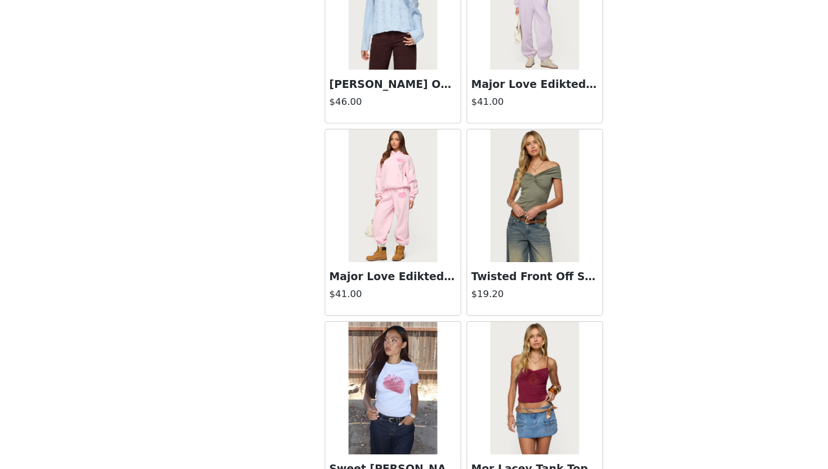
scroll to position [1256, 0]
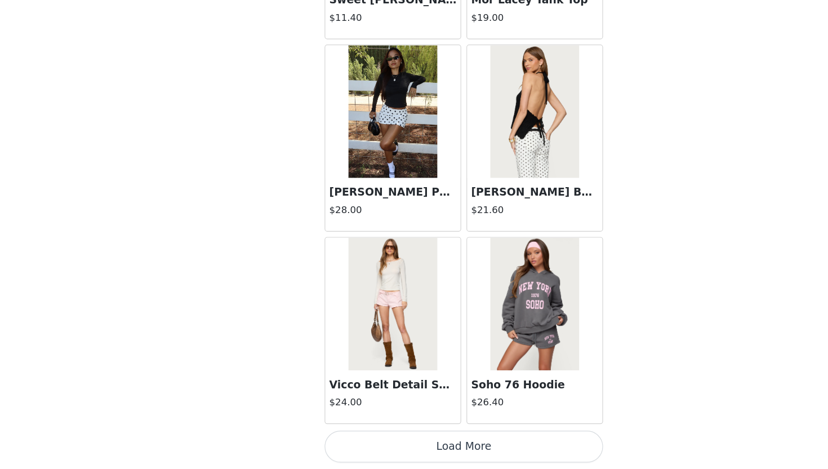
click at [376, 435] on button "Load More" at bounding box center [414, 449] width 237 height 27
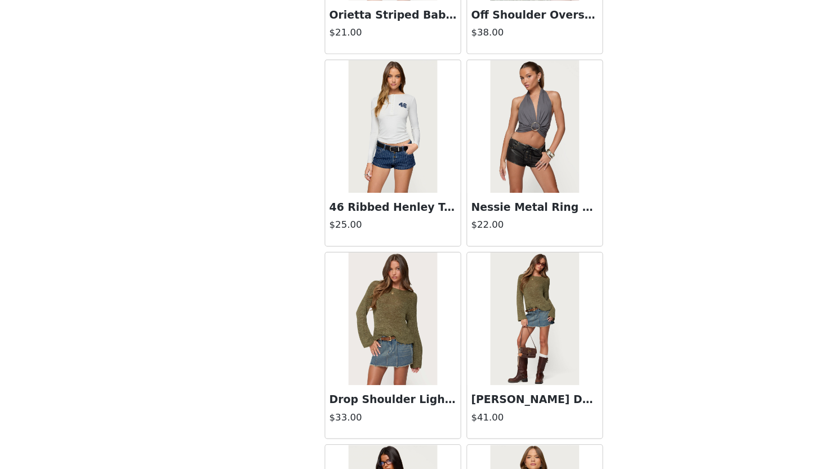
scroll to position [2890, 0]
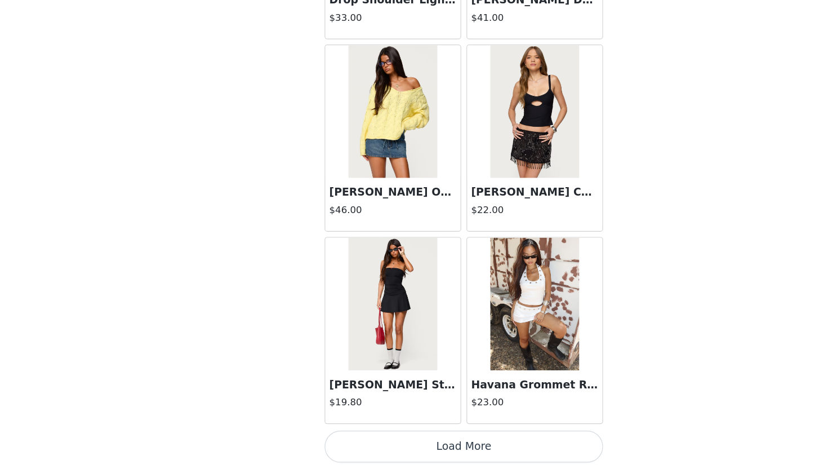
click at [374, 435] on button "Load More" at bounding box center [414, 449] width 237 height 27
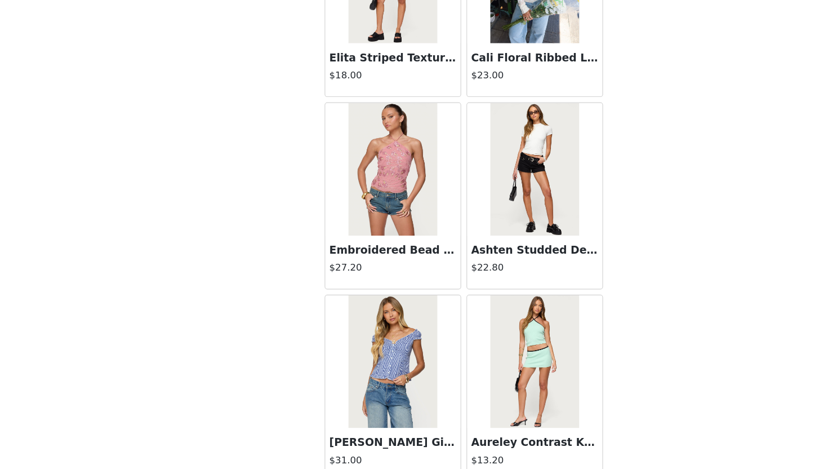
scroll to position [4524, 0]
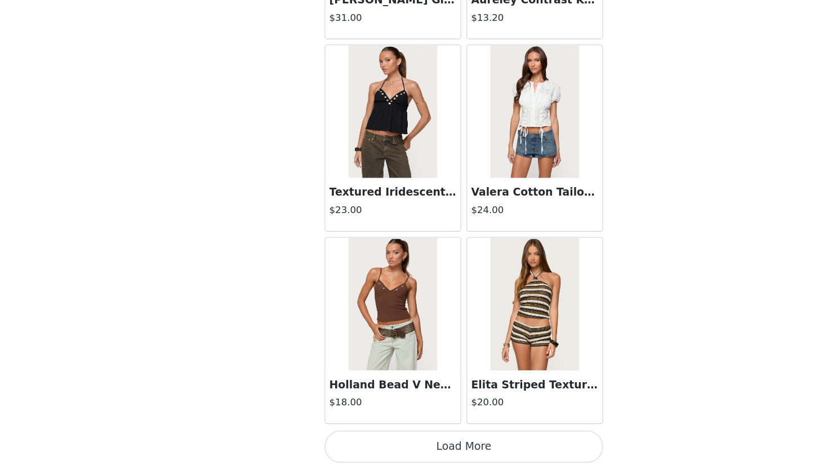
click at [374, 435] on button "Load More" at bounding box center [414, 449] width 237 height 27
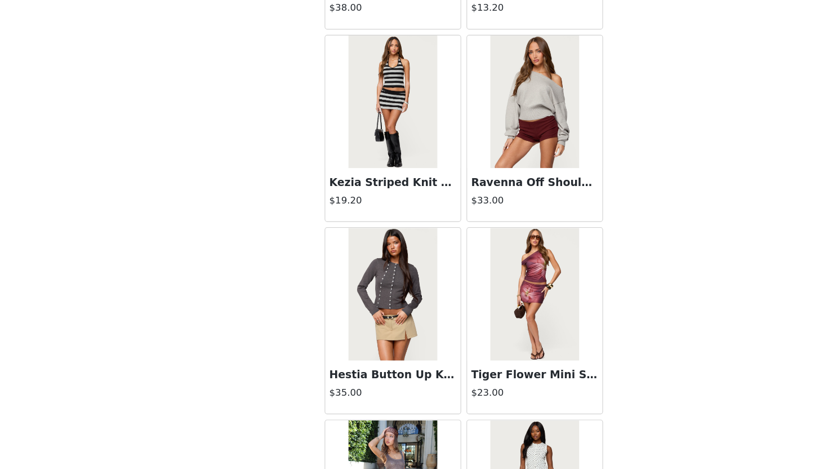
scroll to position [6158, 0]
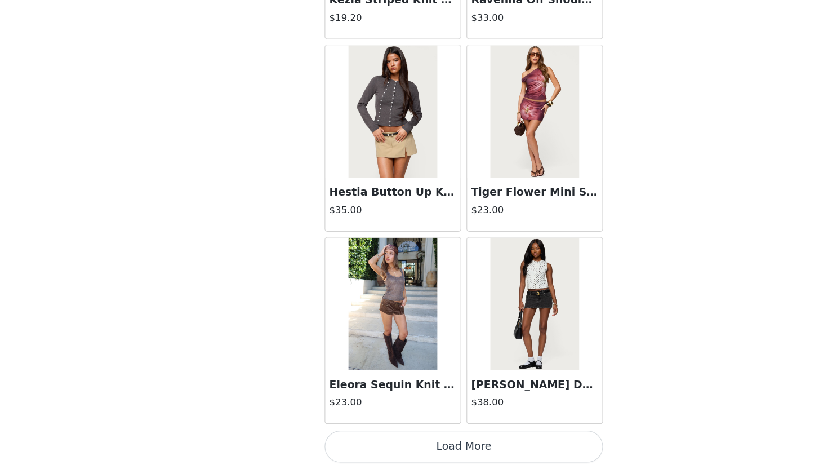
click at [381, 435] on button "Load More" at bounding box center [414, 449] width 237 height 27
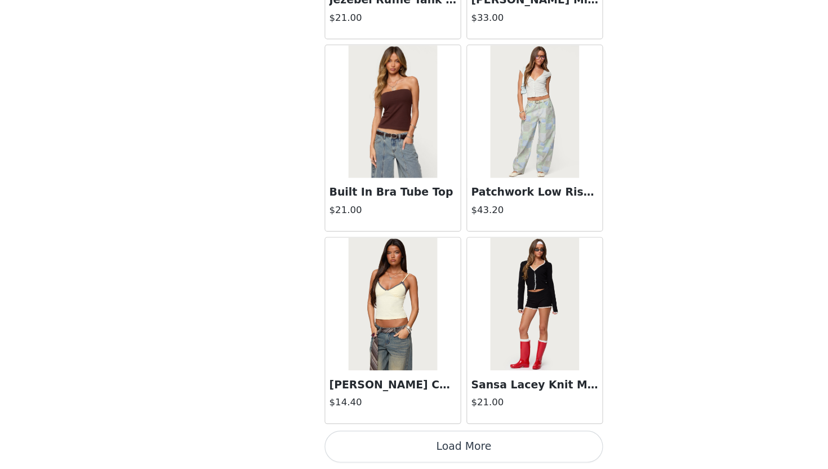
scroll to position [55, 0]
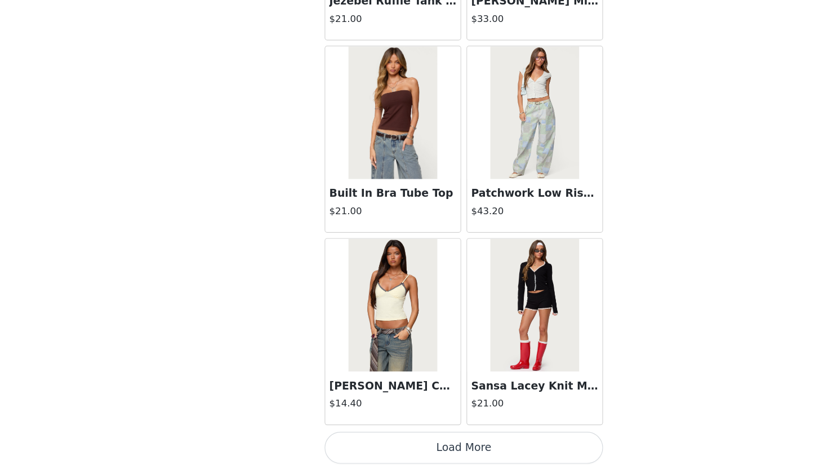
click at [384, 435] on button "Load More" at bounding box center [414, 449] width 237 height 27
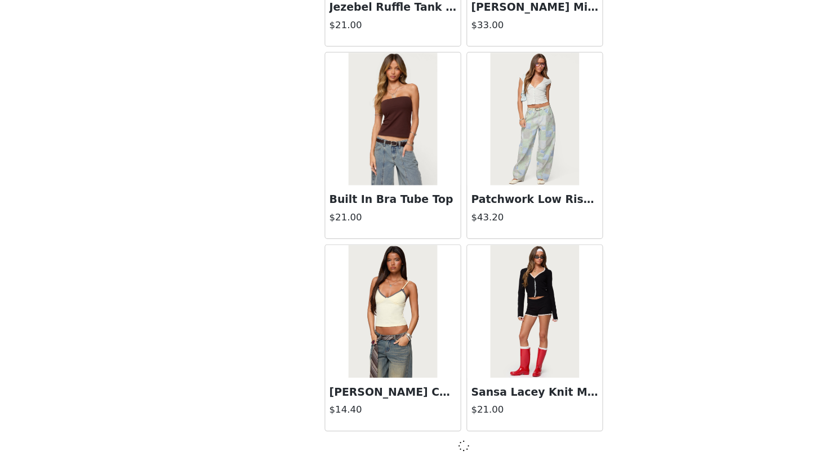
scroll to position [144, 0]
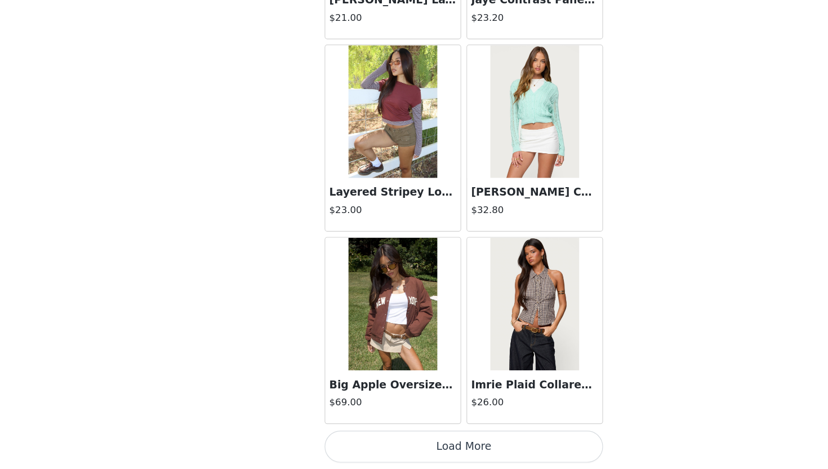
click at [389, 435] on button "Load More" at bounding box center [414, 449] width 237 height 27
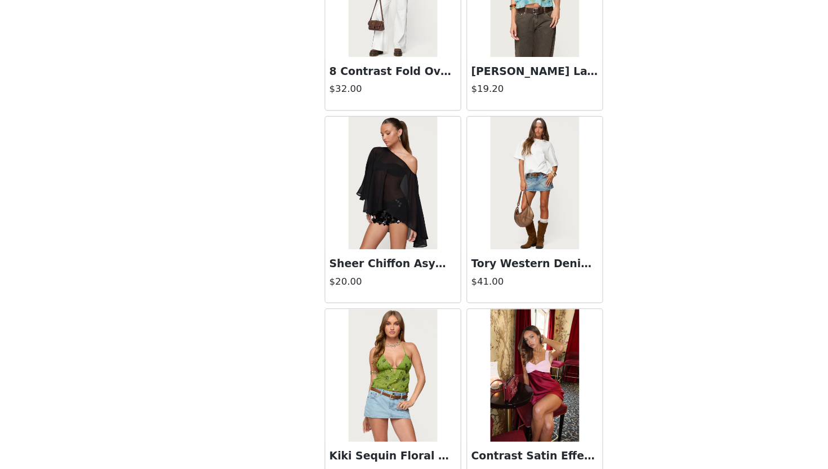
scroll to position [11061, 0]
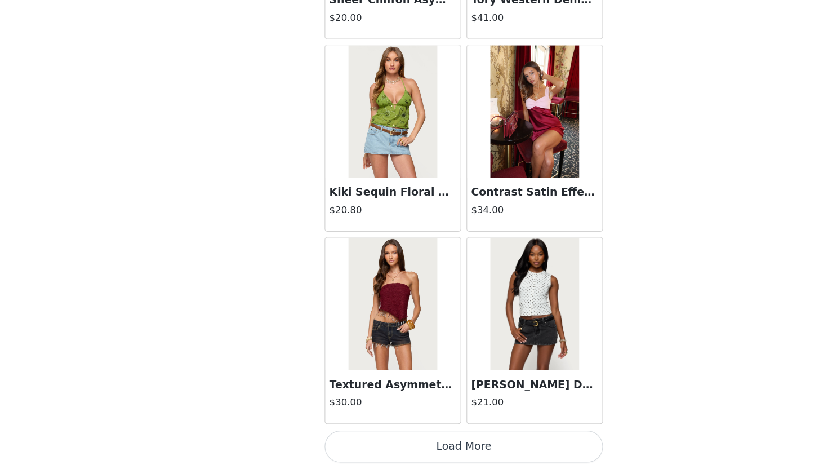
click at [382, 435] on button "Load More" at bounding box center [414, 449] width 237 height 27
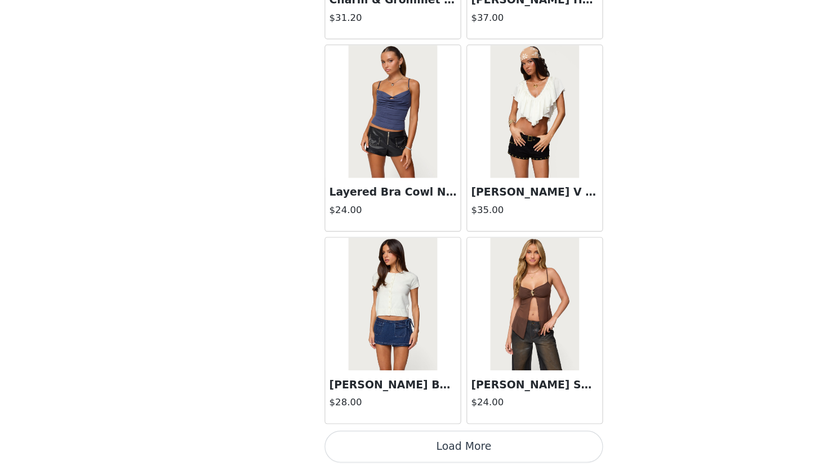
click at [383, 435] on button "Load More" at bounding box center [414, 449] width 237 height 27
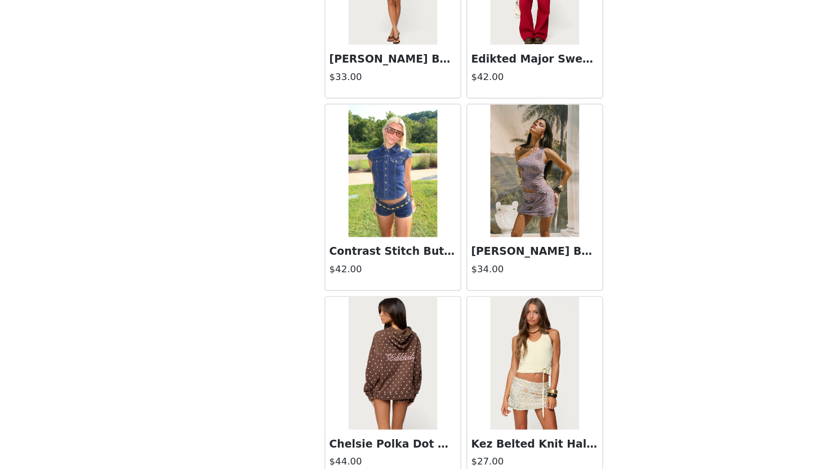
scroll to position [14329, 0]
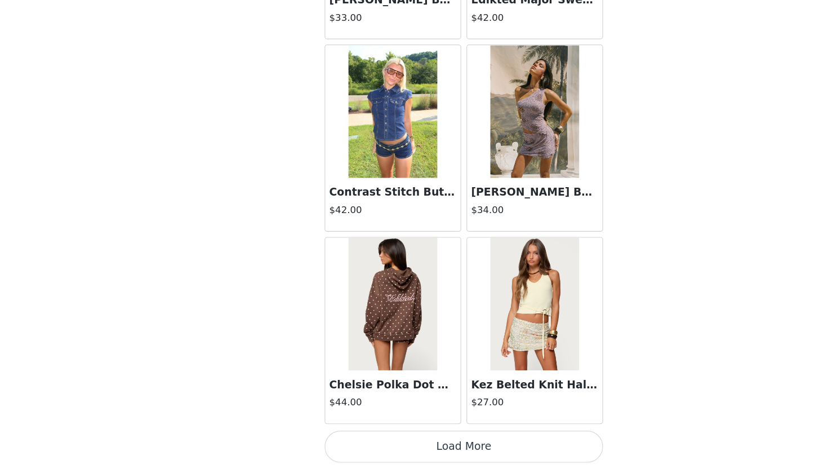
click at [385, 435] on button "Load More" at bounding box center [414, 449] width 237 height 27
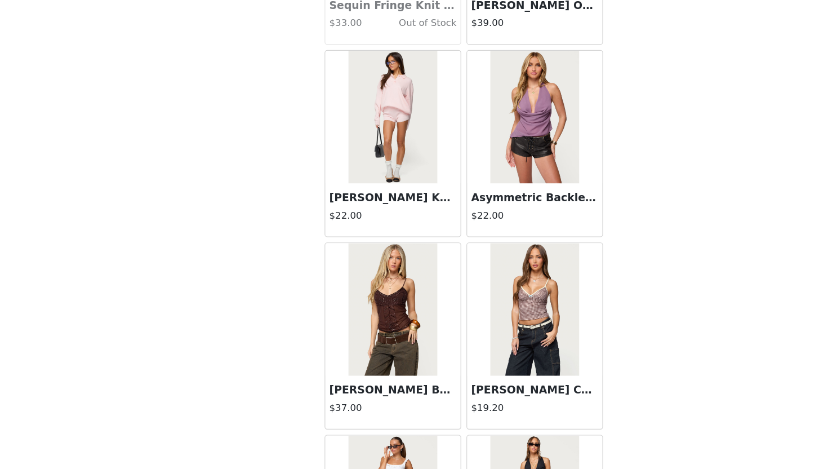
scroll to position [15963, 0]
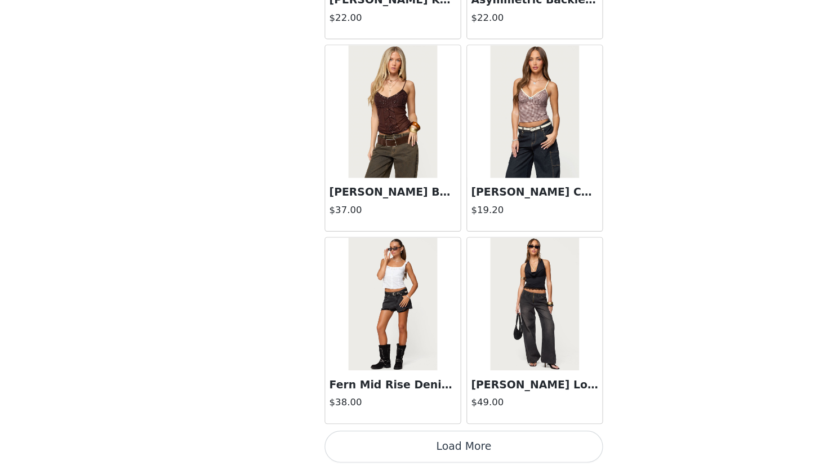
click at [376, 435] on button "Load More" at bounding box center [414, 449] width 237 height 27
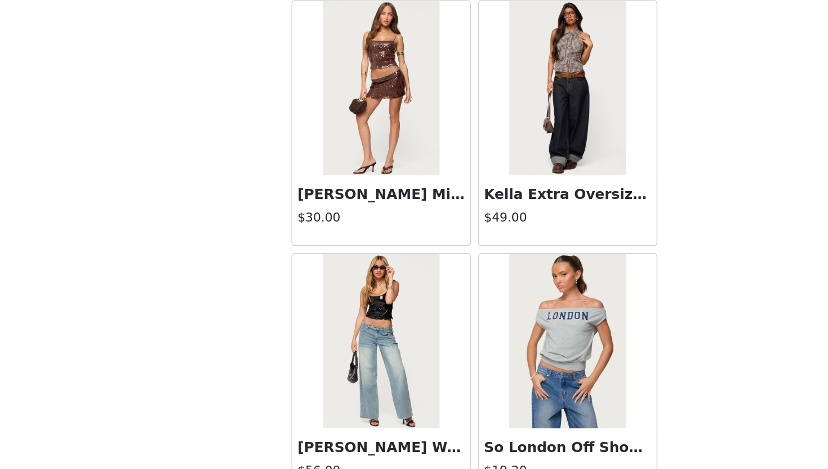
scroll to position [17598, 0]
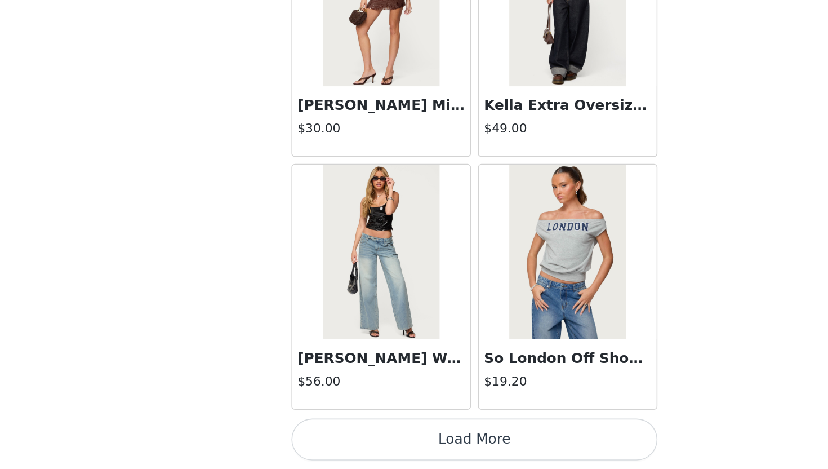
click at [412, 435] on button "Load More" at bounding box center [414, 449] width 237 height 27
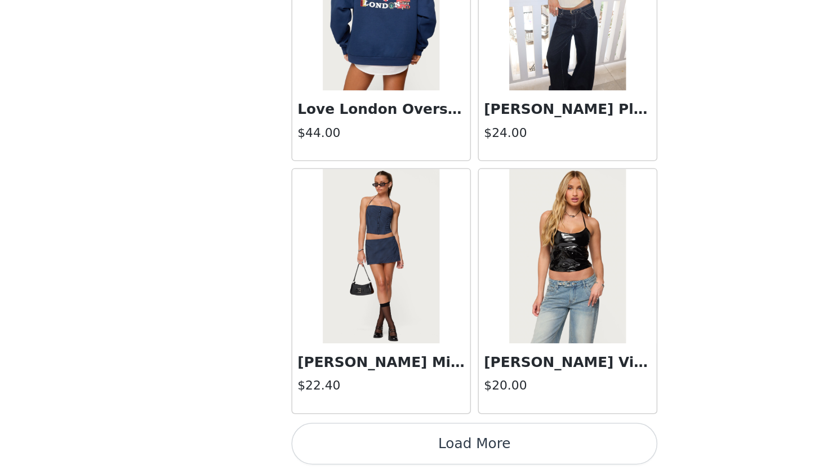
scroll to position [19232, 0]
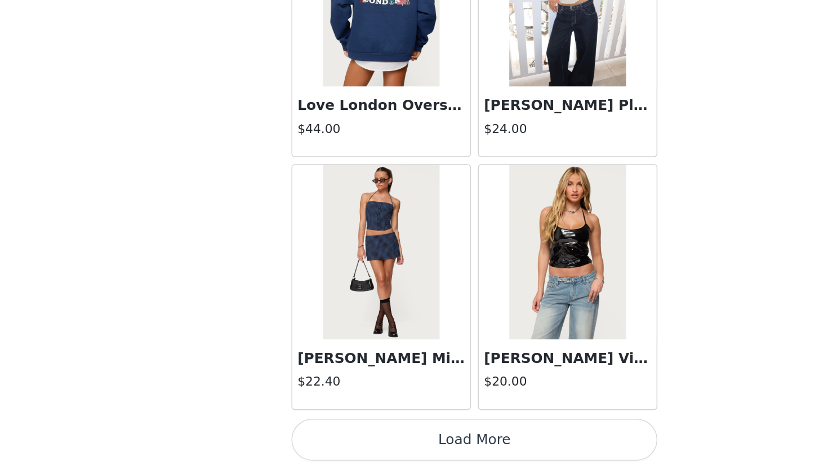
click at [399, 435] on button "Load More" at bounding box center [414, 449] width 237 height 27
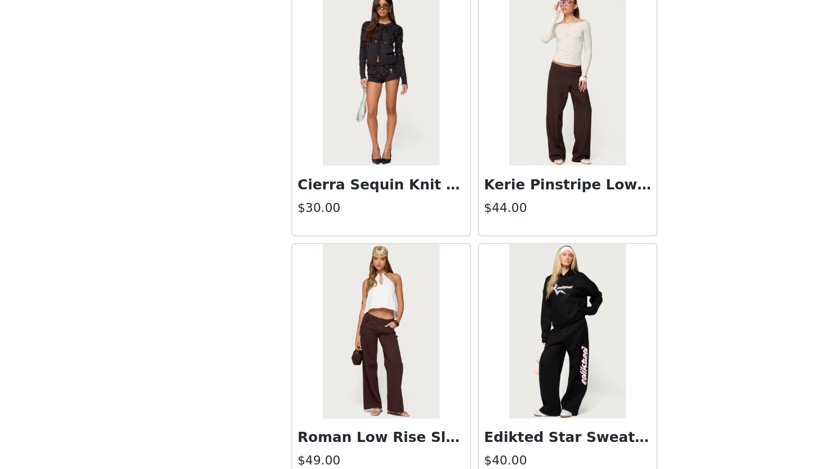
scroll to position [20866, 0]
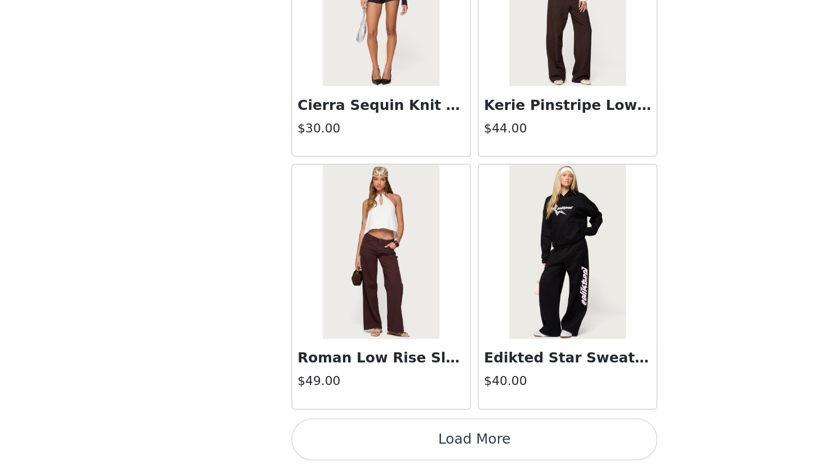
click at [357, 435] on button "Load More" at bounding box center [414, 449] width 237 height 27
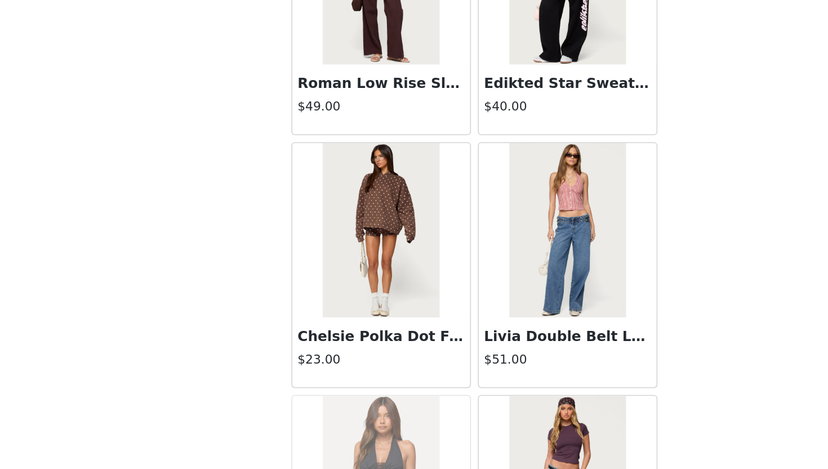
scroll to position [21046, 0]
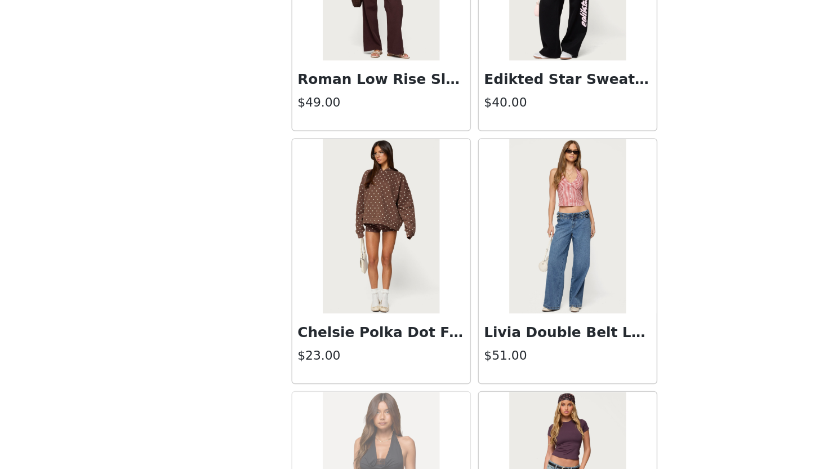
click at [362, 339] on img at bounding box center [353, 311] width 75 height 113
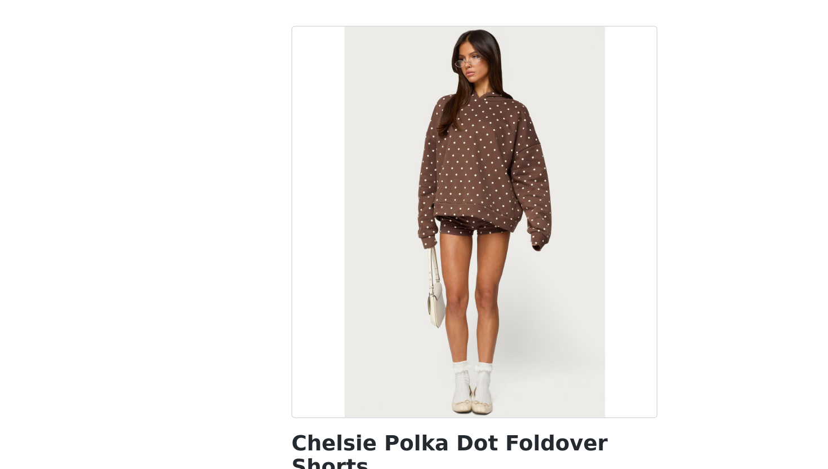
scroll to position [79, 0]
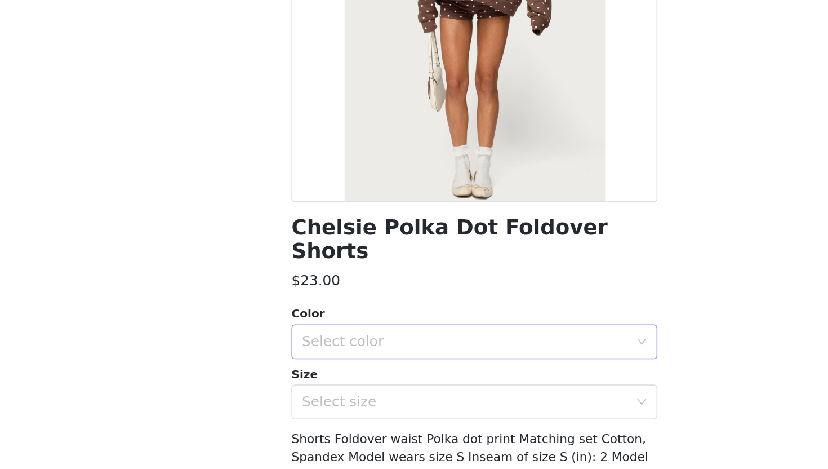
click at [366, 315] on div "Select color" at bounding box center [408, 320] width 211 height 11
click at [343, 329] on li "BROWN" at bounding box center [414, 330] width 237 height 18
click at [344, 354] on div "Select size" at bounding box center [408, 359] width 211 height 11
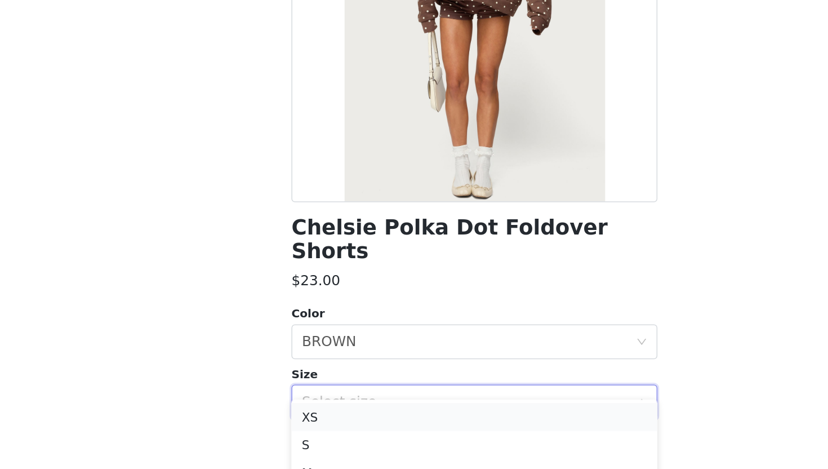
click at [320, 370] on li "XS" at bounding box center [414, 369] width 237 height 18
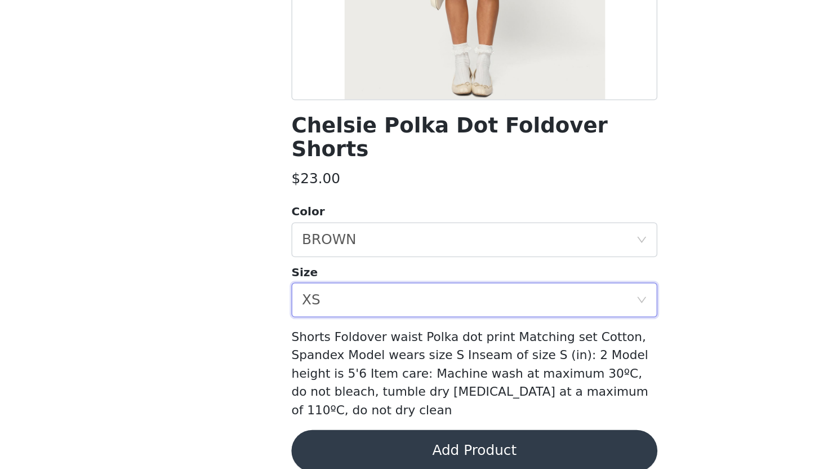
click at [380, 435] on button "Add Product" at bounding box center [414, 456] width 237 height 27
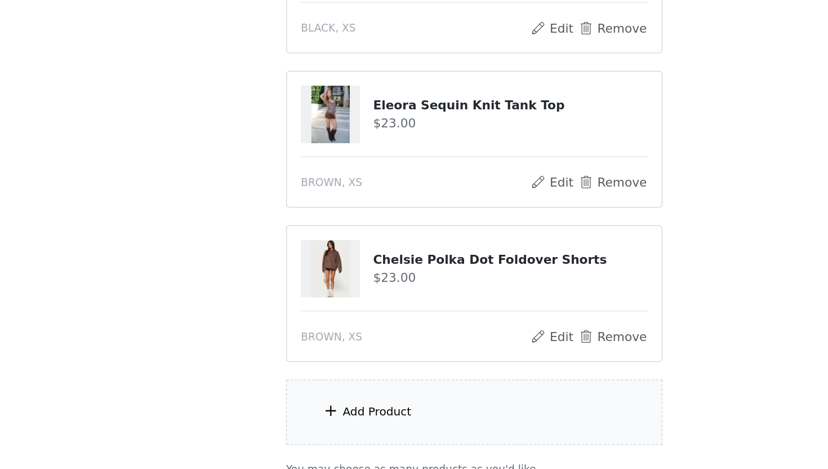
click at [360, 432] on div "Add Product" at bounding box center [351, 431] width 45 height 11
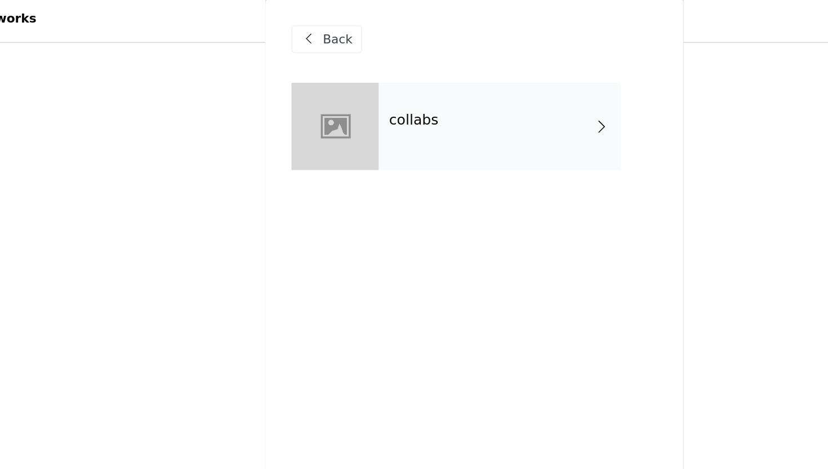
scroll to position [128, 0]
click at [394, 90] on div "collabs" at bounding box center [430, 84] width 157 height 56
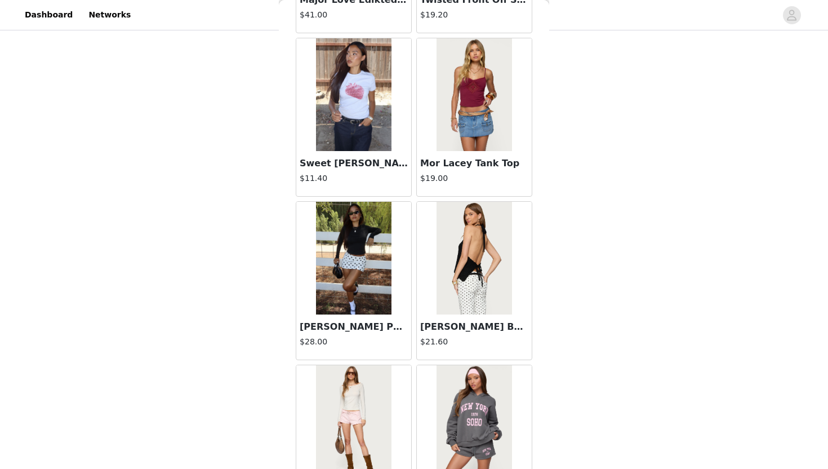
scroll to position [1256, 0]
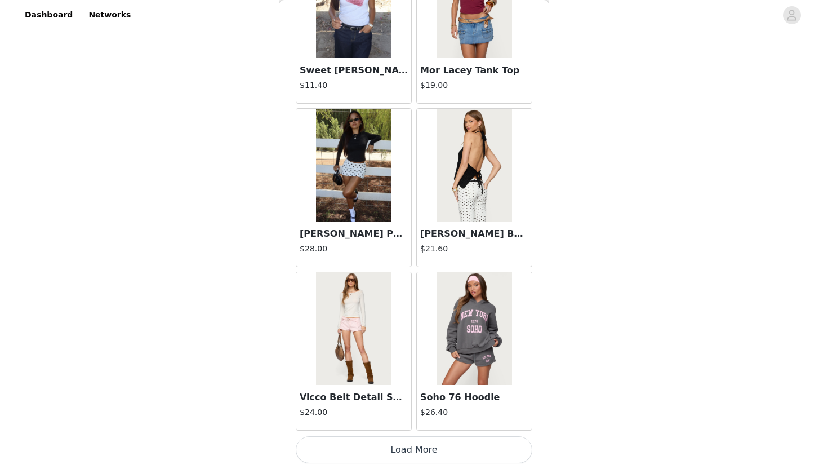
click at [383, 435] on button "Load More" at bounding box center [414, 449] width 237 height 27
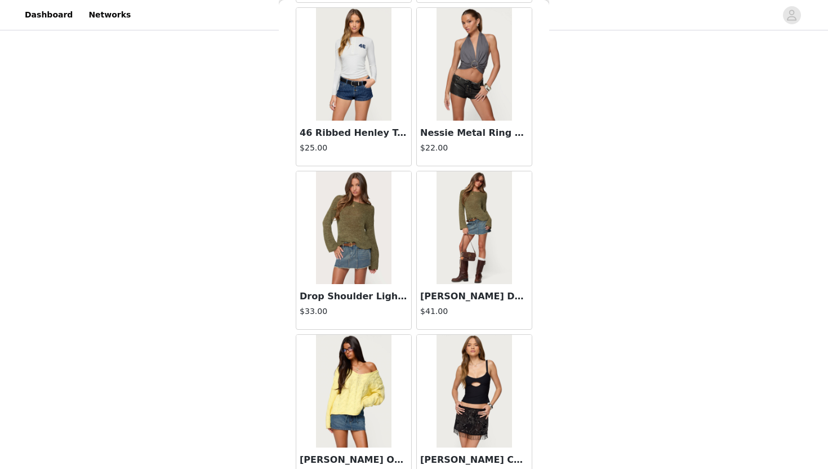
scroll to position [2890, 0]
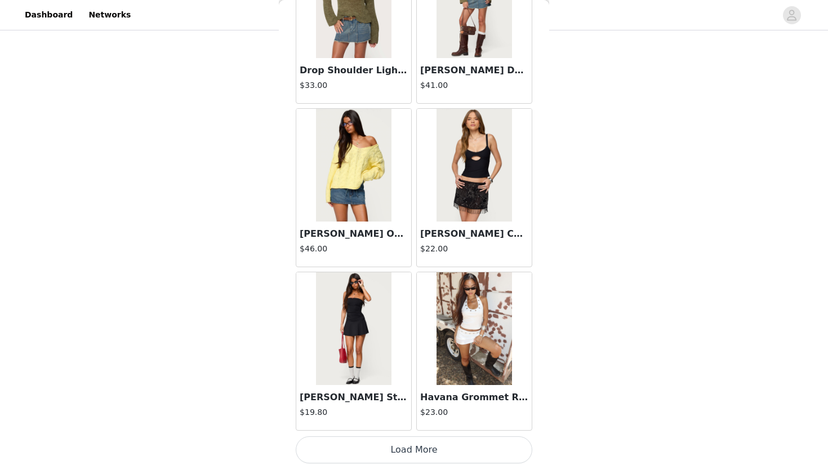
click at [398, 435] on button "Load More" at bounding box center [414, 449] width 237 height 27
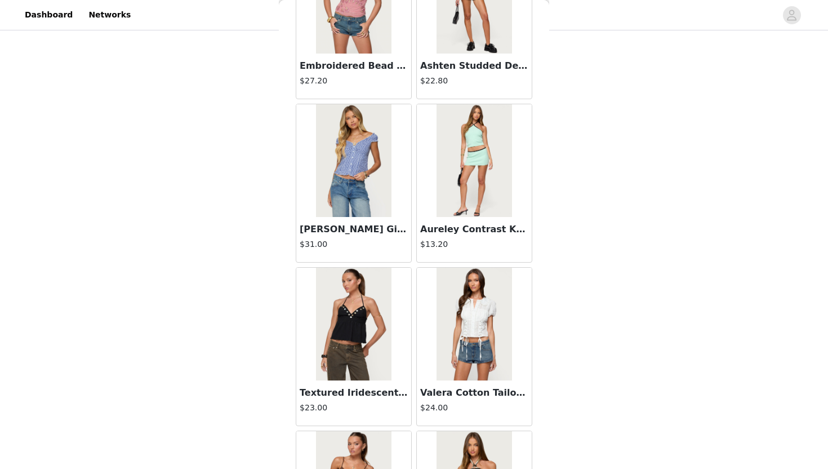
scroll to position [4524, 0]
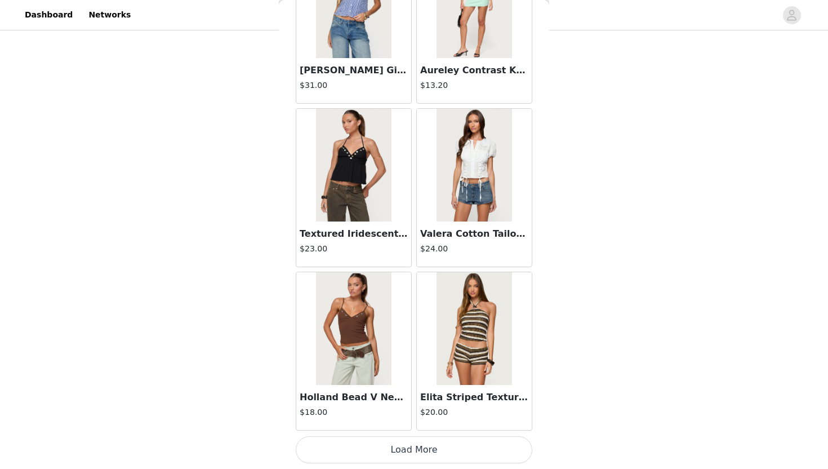
click at [410, 435] on button "Load More" at bounding box center [414, 449] width 237 height 27
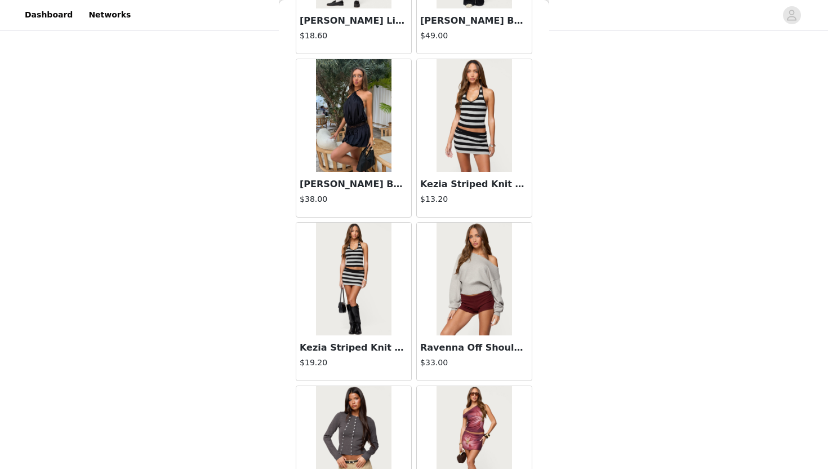
scroll to position [6158, 0]
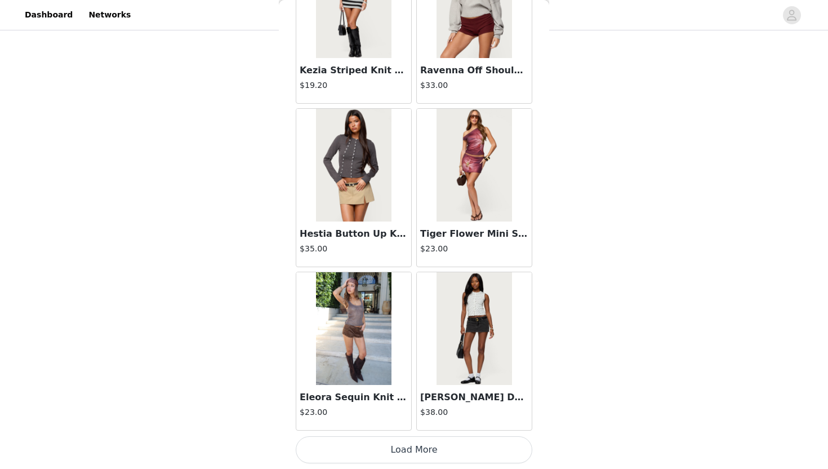
click at [408, 435] on button "Load More" at bounding box center [414, 449] width 237 height 27
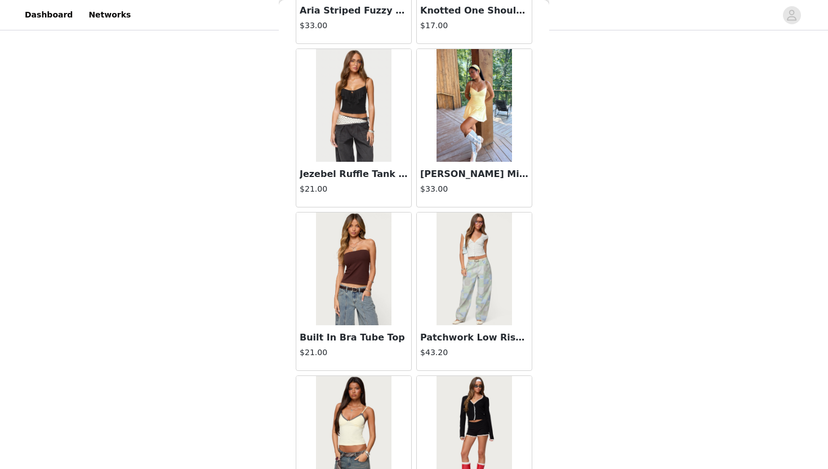
scroll to position [7792, 0]
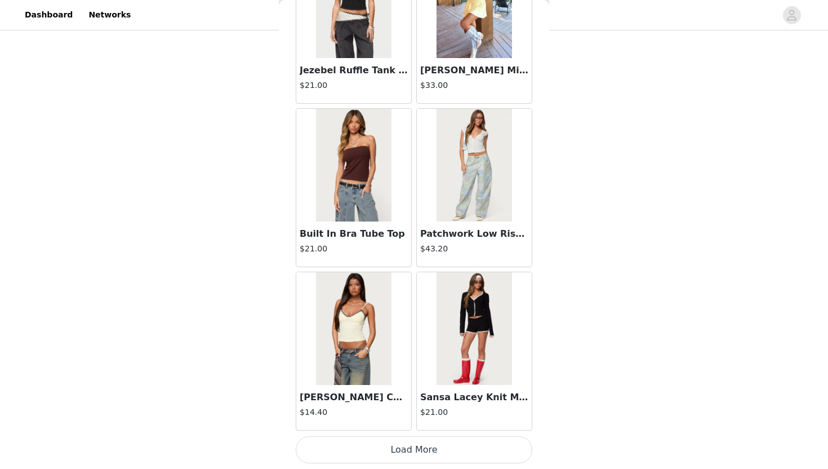
click at [416, 435] on button "Load More" at bounding box center [414, 449] width 237 height 27
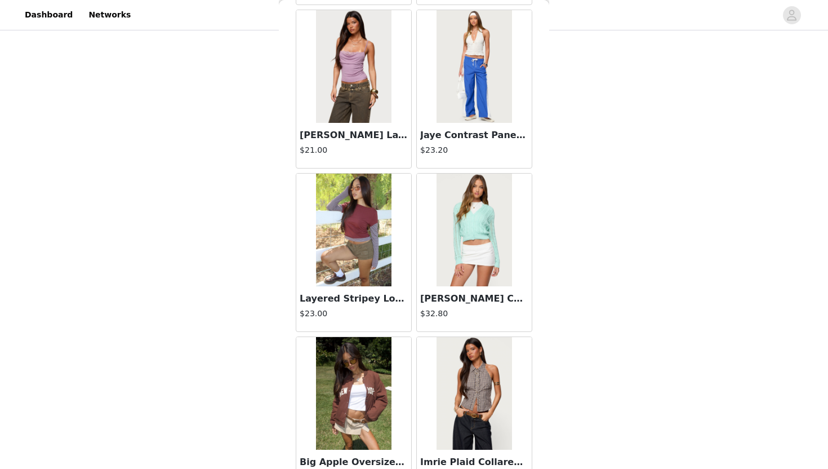
scroll to position [9427, 0]
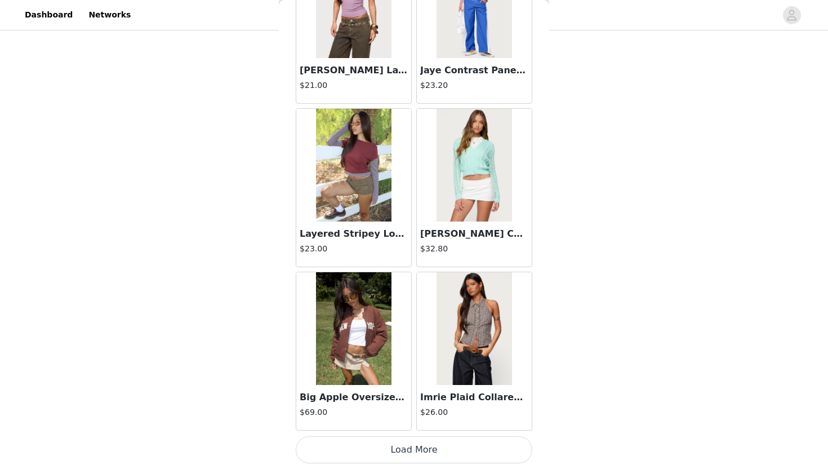
click at [417, 435] on button "Load More" at bounding box center [414, 449] width 237 height 27
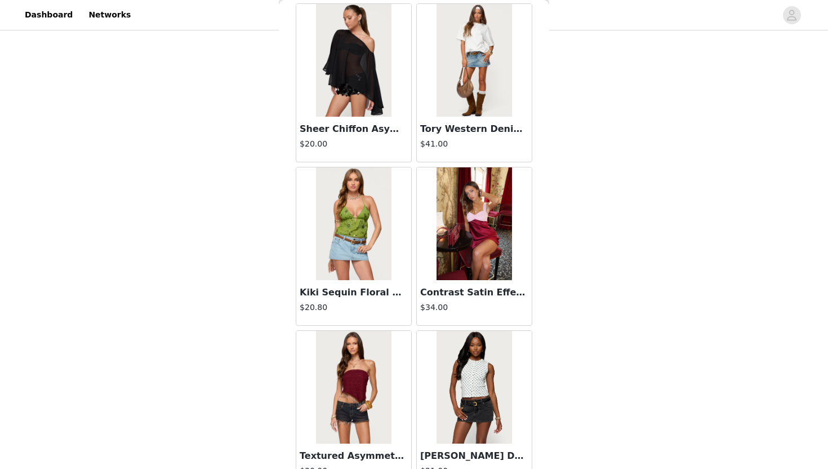
scroll to position [11061, 0]
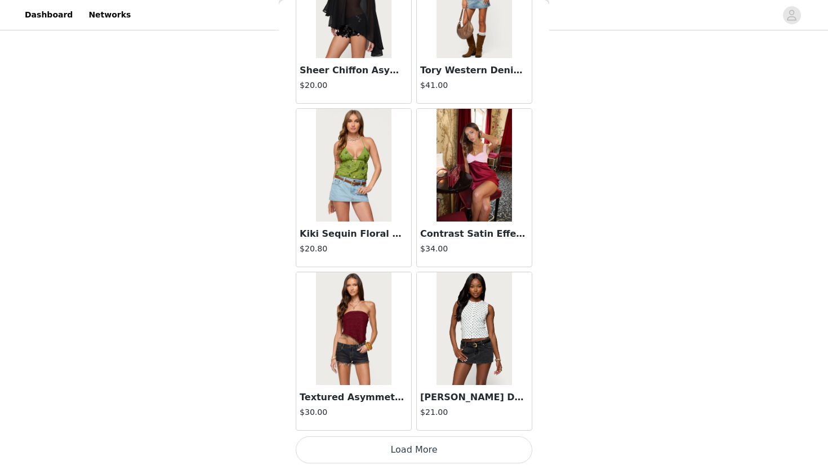
click at [422, 435] on button "Load More" at bounding box center [414, 449] width 237 height 27
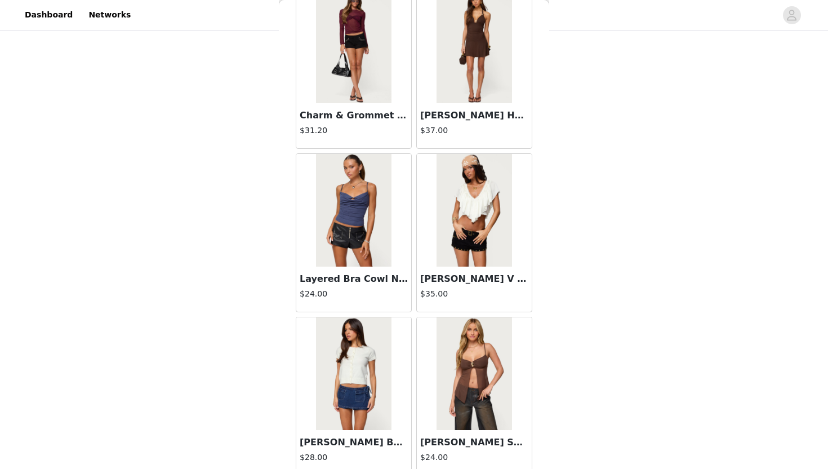
scroll to position [12695, 0]
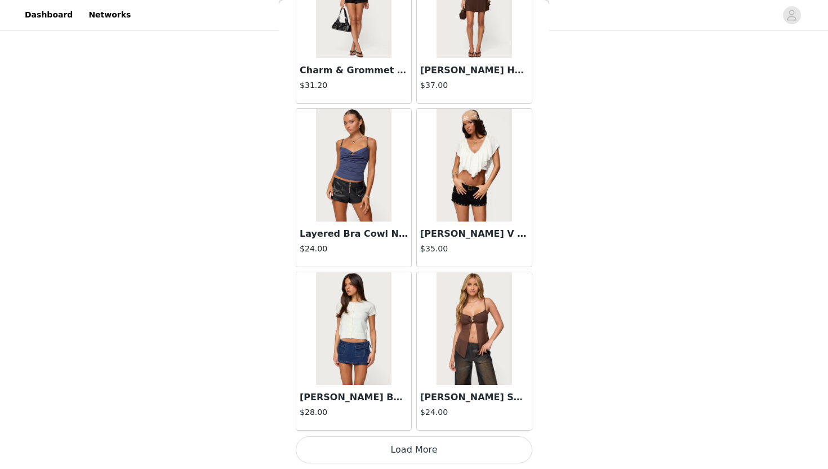
click at [440, 435] on button "Load More" at bounding box center [414, 449] width 237 height 27
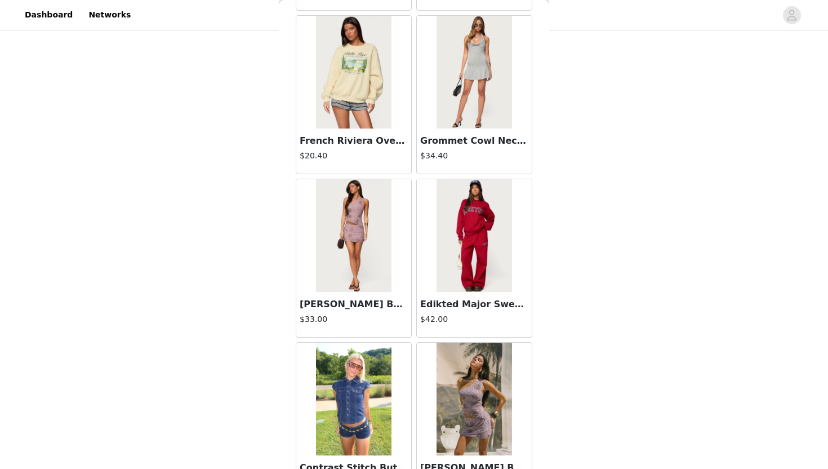
scroll to position [14329, 0]
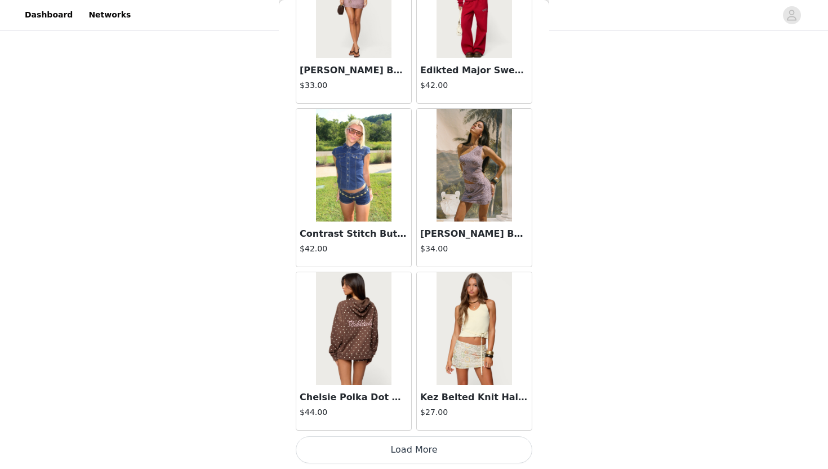
click at [366, 376] on img at bounding box center [353, 328] width 75 height 113
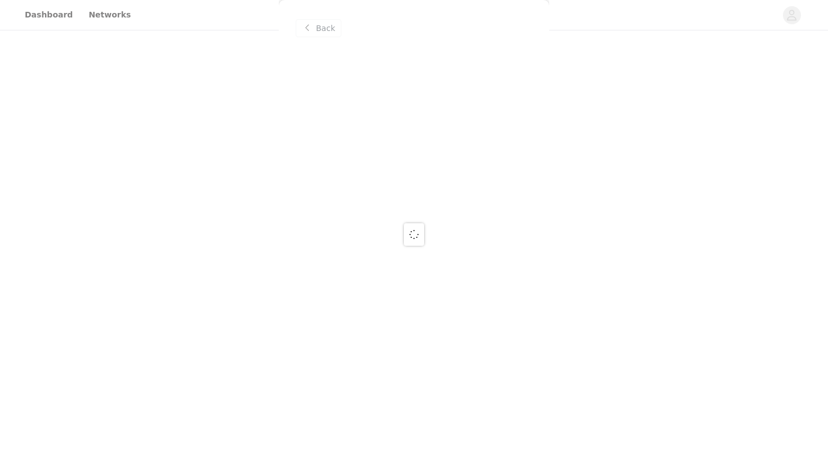
scroll to position [0, 0]
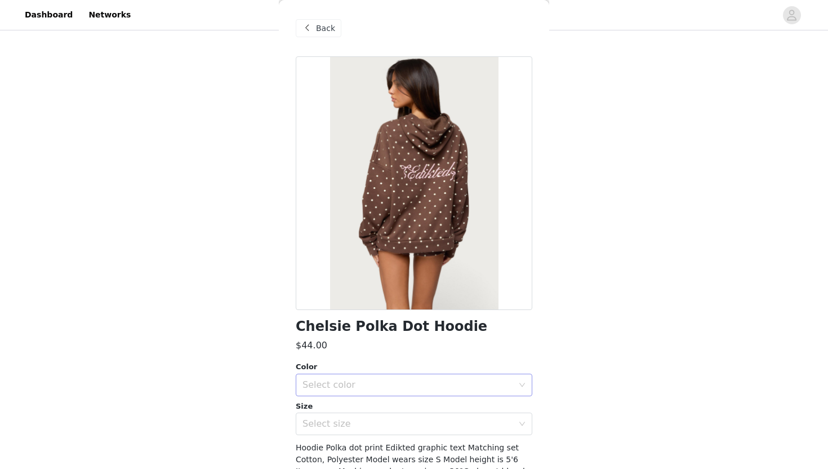
click at [366, 379] on div "Select color" at bounding box center [408, 384] width 211 height 11
click at [353, 411] on li "BROWN" at bounding box center [414, 410] width 237 height 18
click at [355, 423] on div "Select size" at bounding box center [408, 423] width 211 height 11
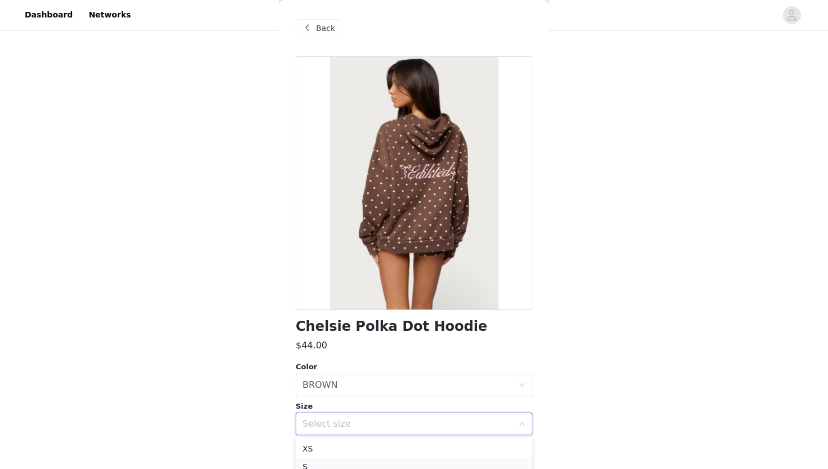
click at [326, 435] on li "S" at bounding box center [414, 467] width 237 height 18
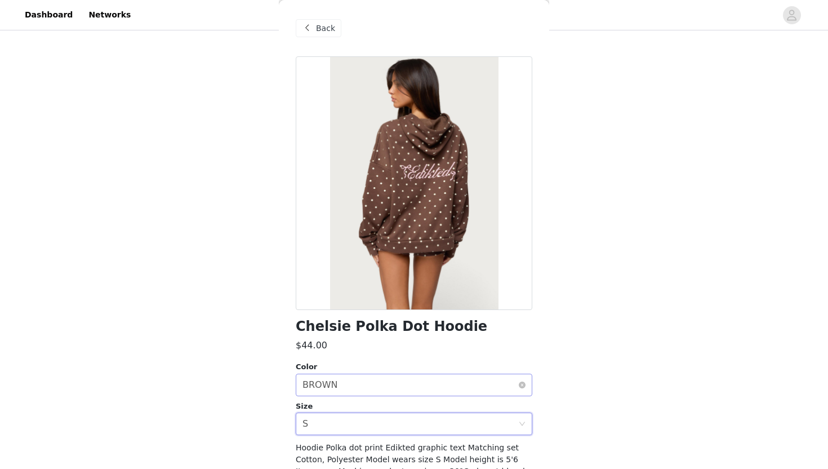
scroll to position [68, 0]
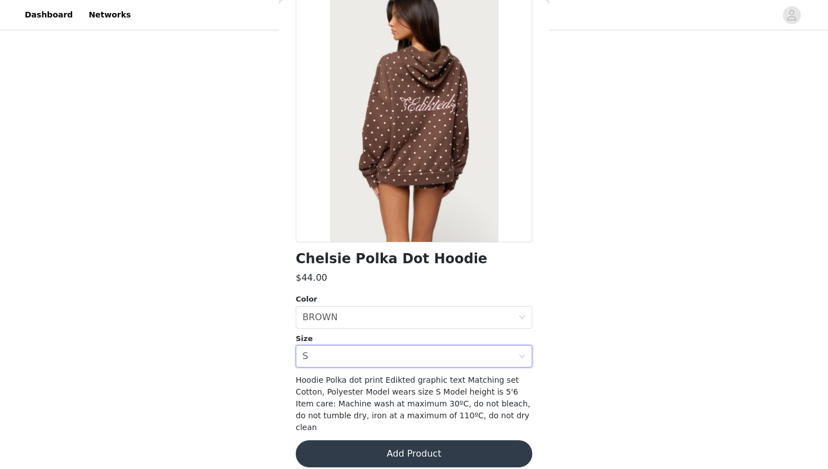
click at [401, 435] on button "Add Product" at bounding box center [414, 453] width 237 height 27
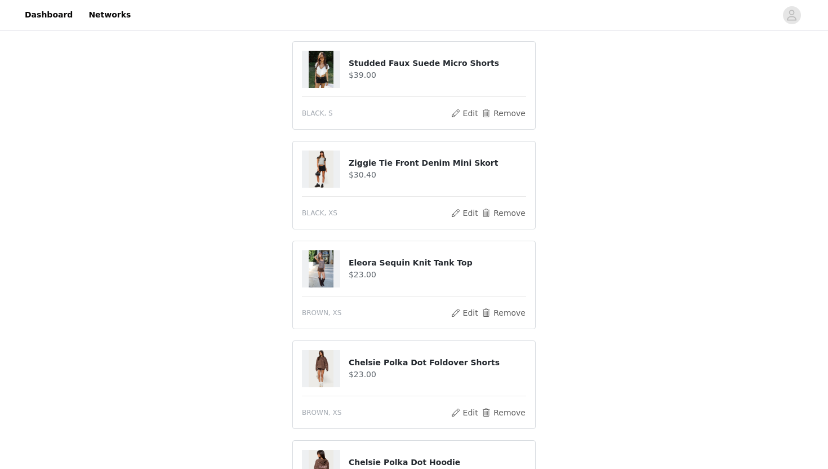
scroll to position [343, 0]
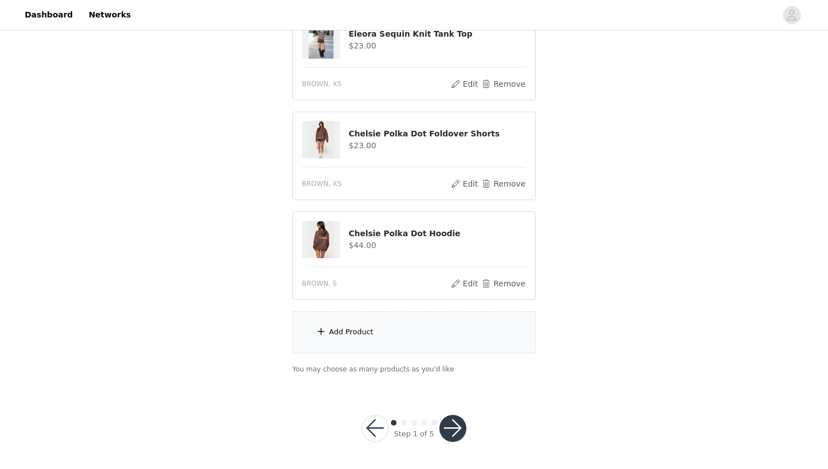
click at [374, 327] on div "Add Product" at bounding box center [413, 332] width 243 height 42
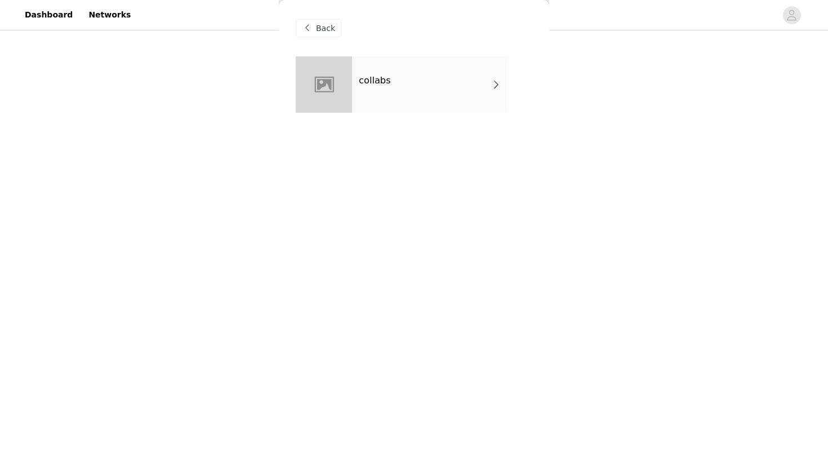
click at [433, 96] on div "collabs" at bounding box center [430, 84] width 157 height 56
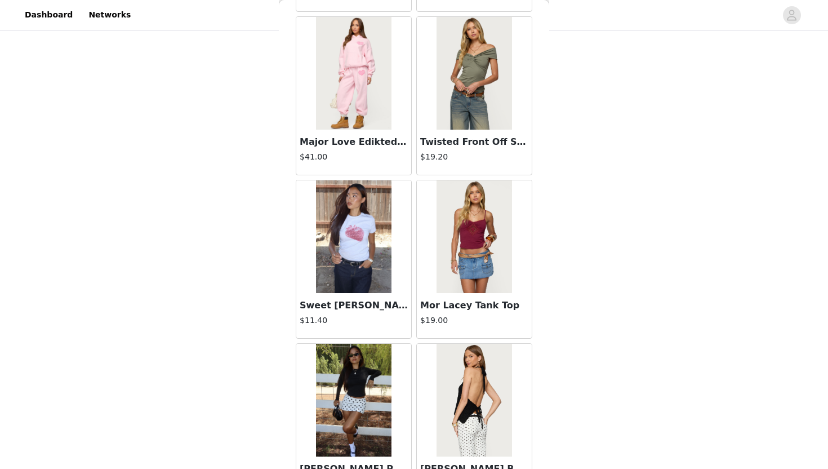
scroll to position [1256, 0]
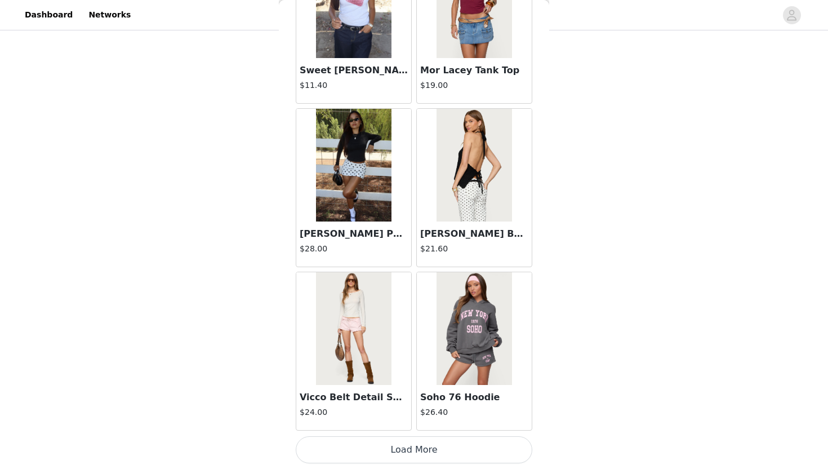
click at [399, 435] on button "Load More" at bounding box center [414, 449] width 237 height 27
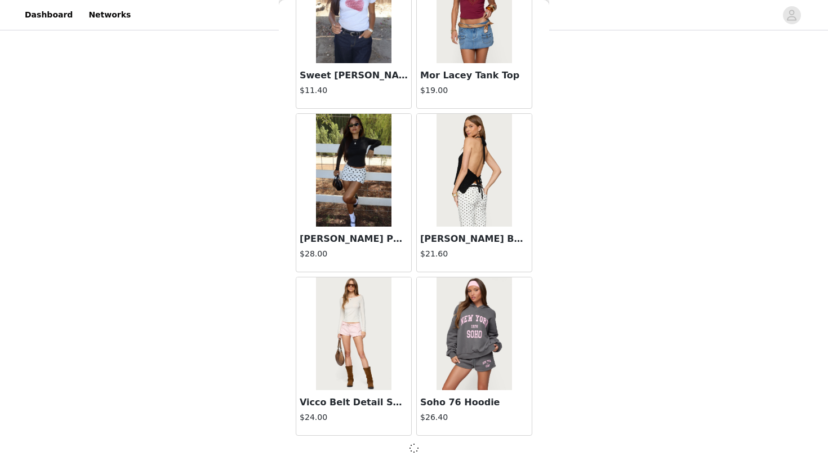
scroll to position [1250, 0]
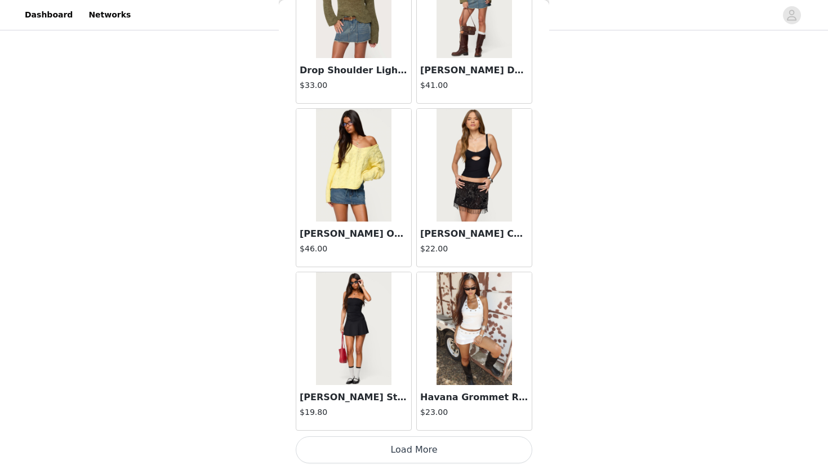
click at [410, 435] on button "Load More" at bounding box center [414, 449] width 237 height 27
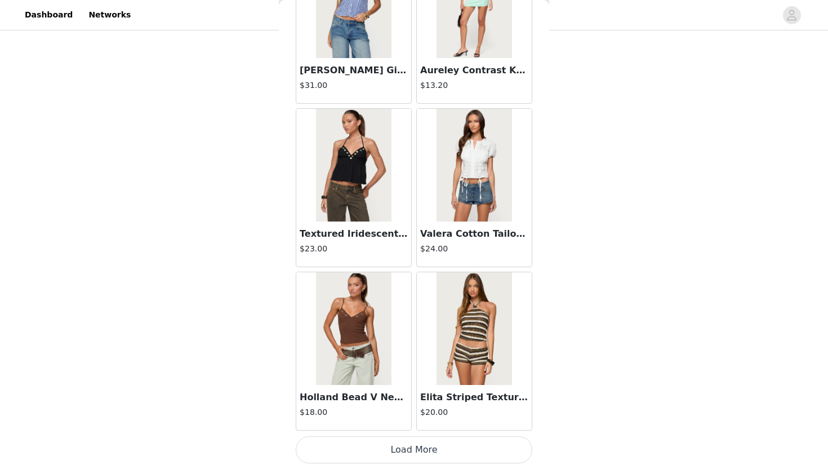
click at [410, 435] on button "Load More" at bounding box center [414, 449] width 237 height 27
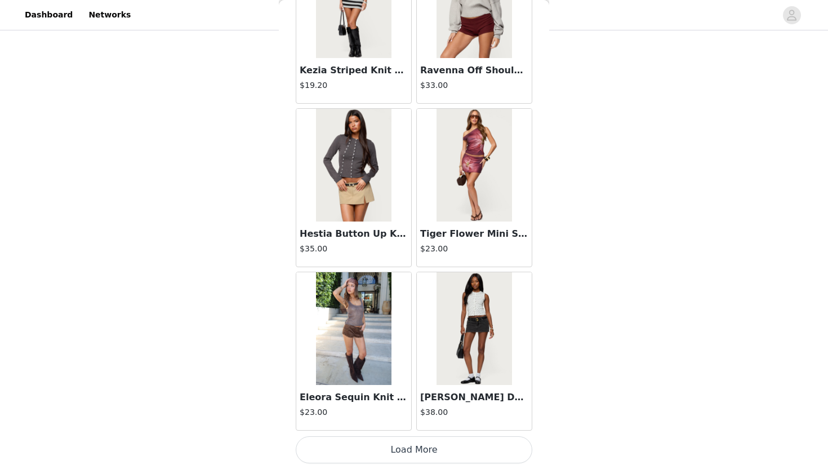
click at [409, 435] on button "Load More" at bounding box center [414, 449] width 237 height 27
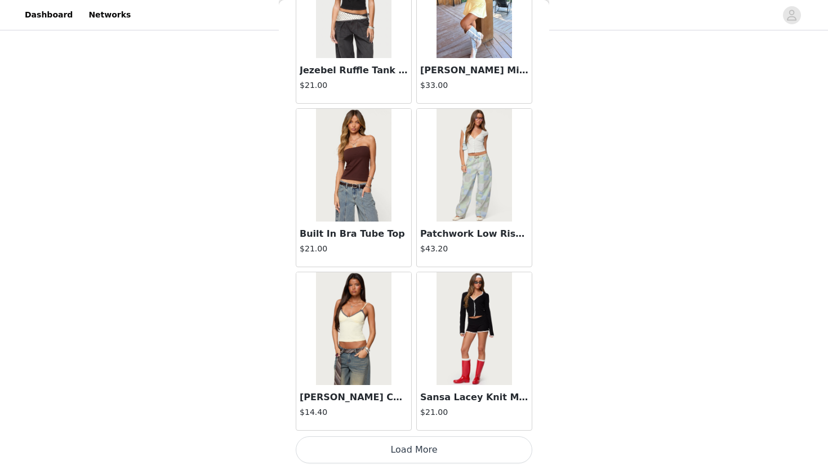
click at [413, 435] on button "Load More" at bounding box center [414, 449] width 237 height 27
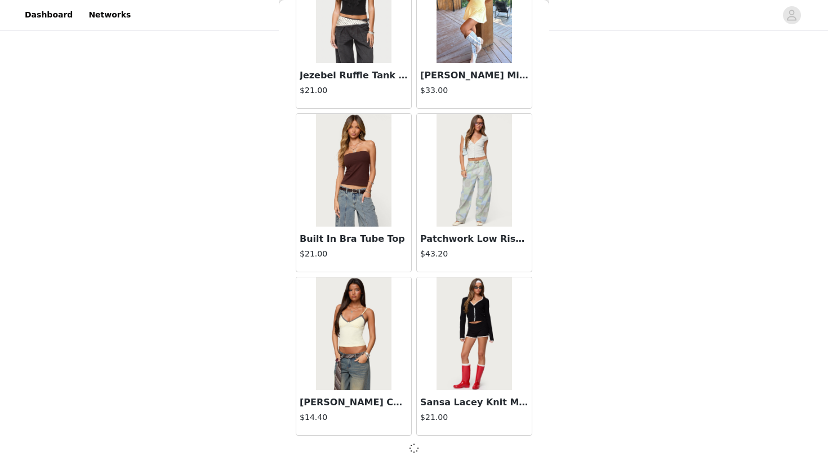
scroll to position [7787, 0]
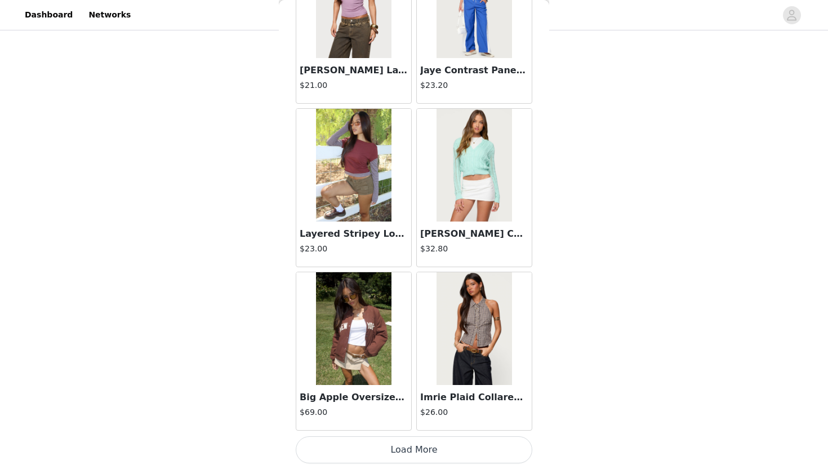
click at [413, 435] on button "Load More" at bounding box center [414, 449] width 237 height 27
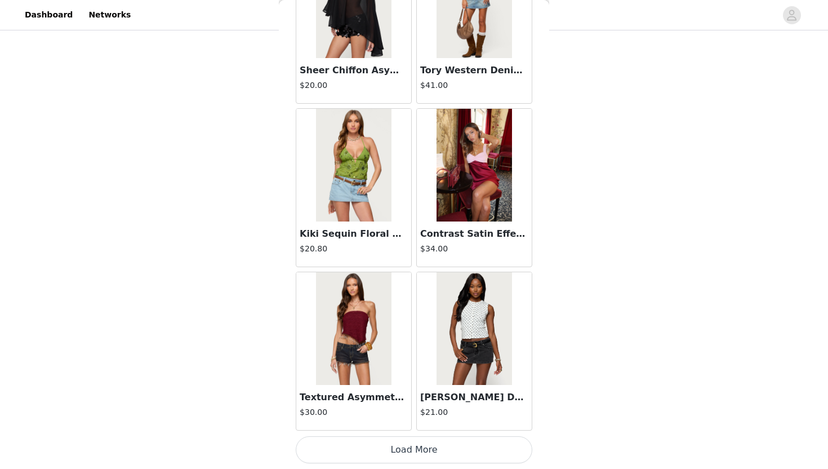
click at [419, 435] on button "Load More" at bounding box center [414, 449] width 237 height 27
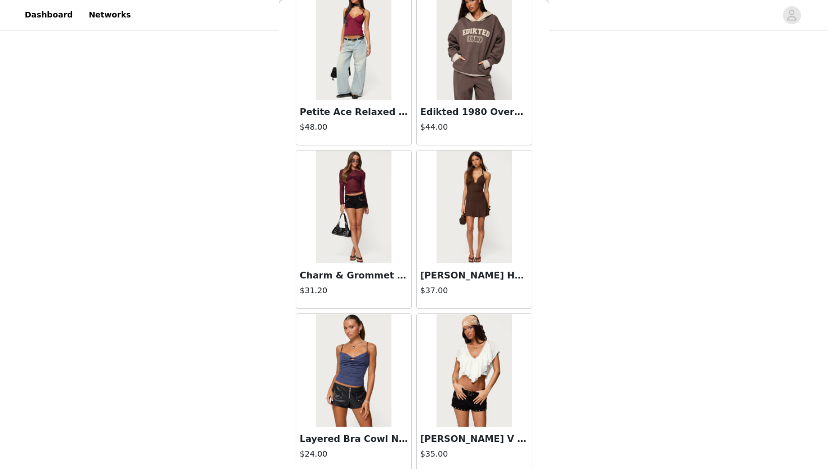
scroll to position [12695, 0]
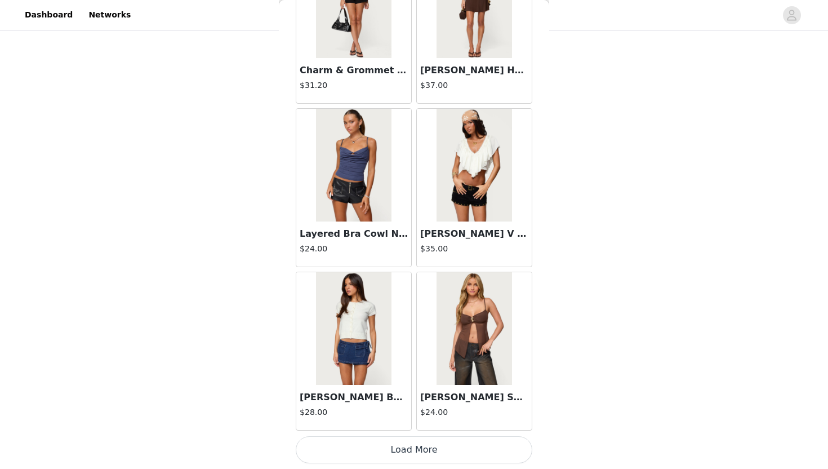
click at [422, 435] on button "Load More" at bounding box center [414, 449] width 237 height 27
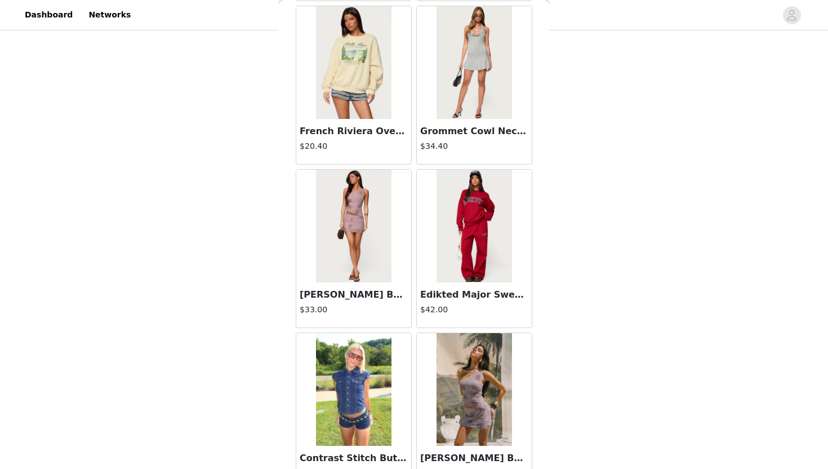
scroll to position [14329, 0]
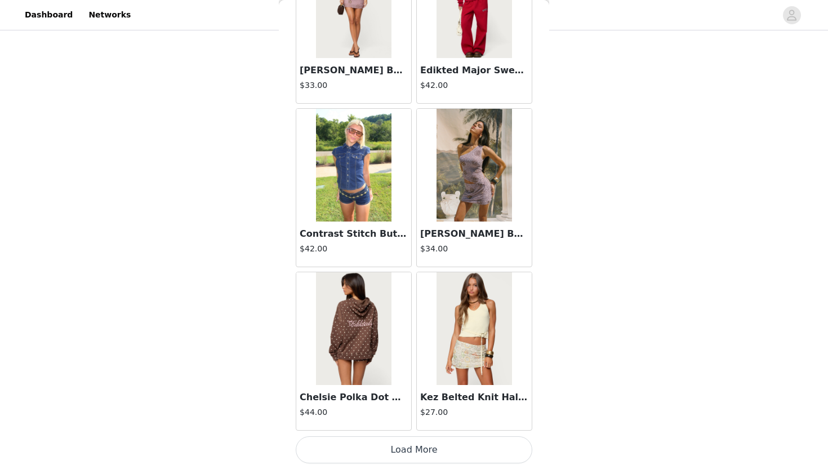
click at [429, 435] on button "Load More" at bounding box center [414, 449] width 237 height 27
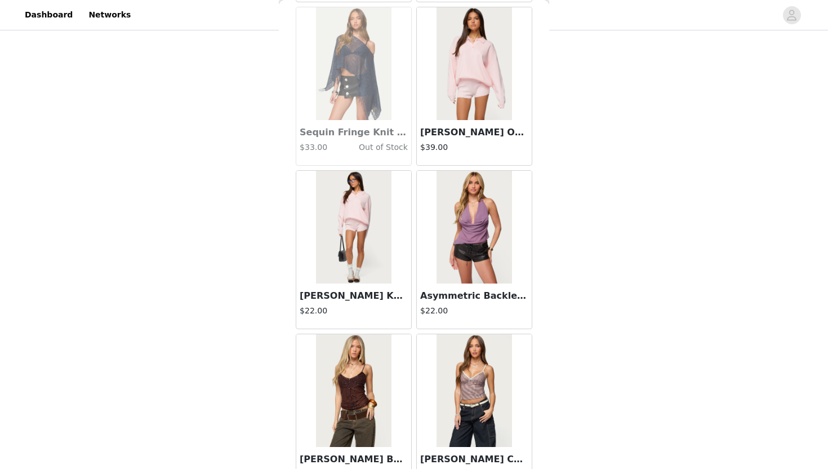
scroll to position [15963, 0]
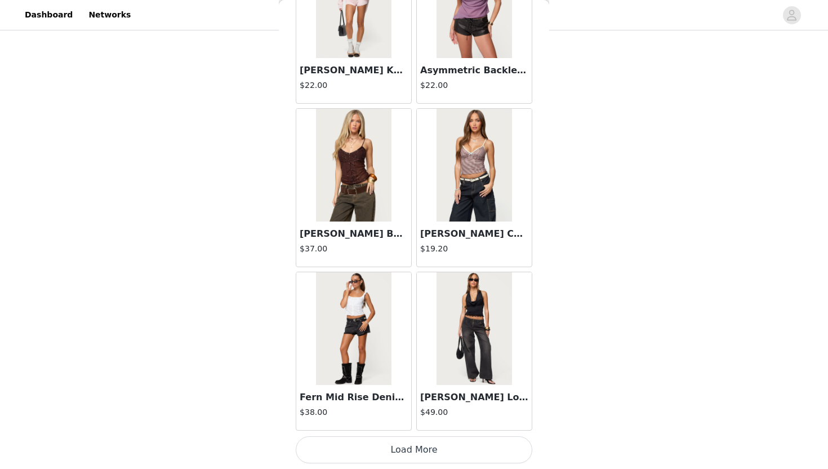
click at [431, 435] on button "Load More" at bounding box center [414, 449] width 237 height 27
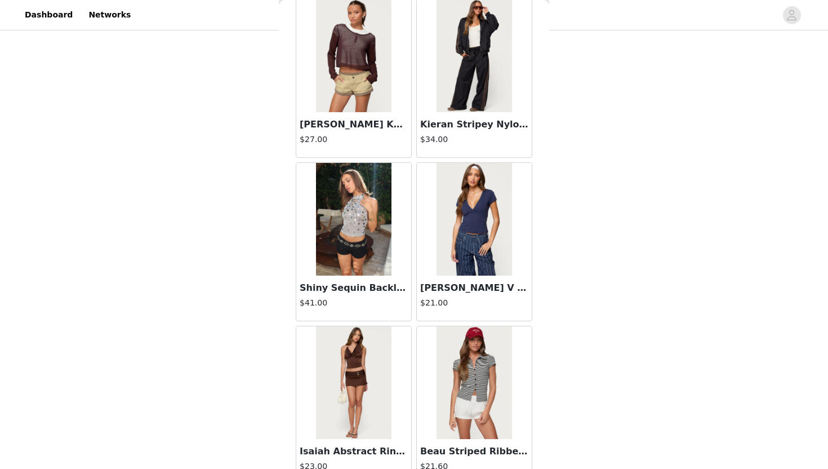
scroll to position [17598, 0]
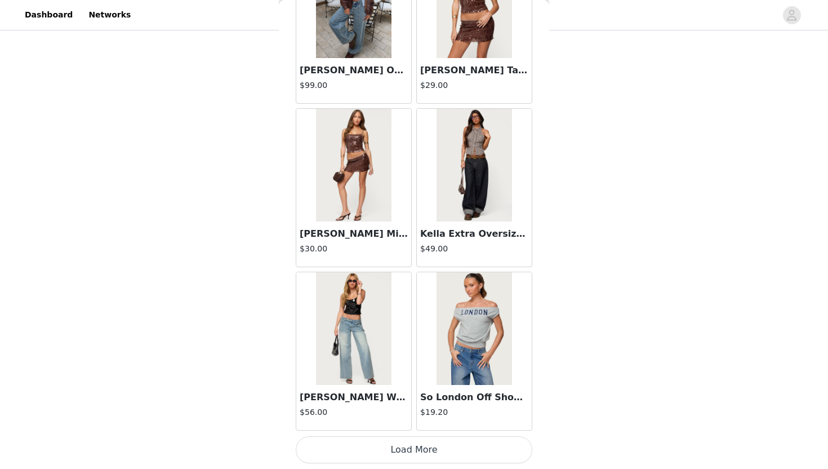
click at [433, 432] on div "So London Off Shoulder Top $19.20" at bounding box center [474, 350] width 121 height 163
click at [438, 435] on button "Load More" at bounding box center [414, 449] width 237 height 27
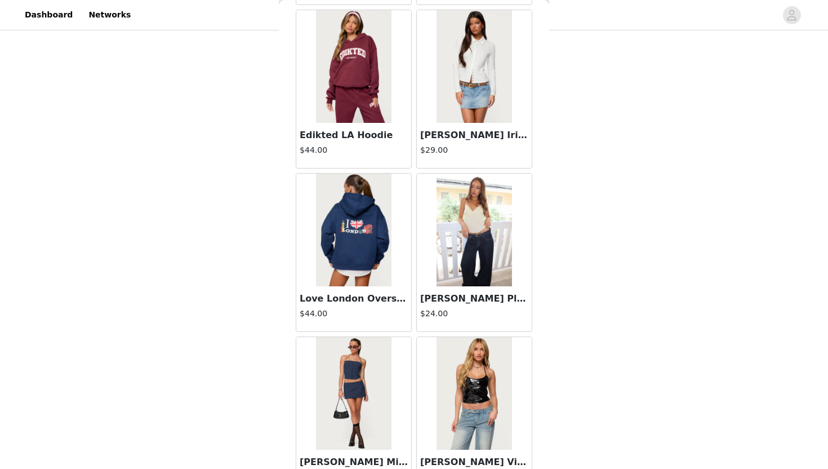
scroll to position [19232, 0]
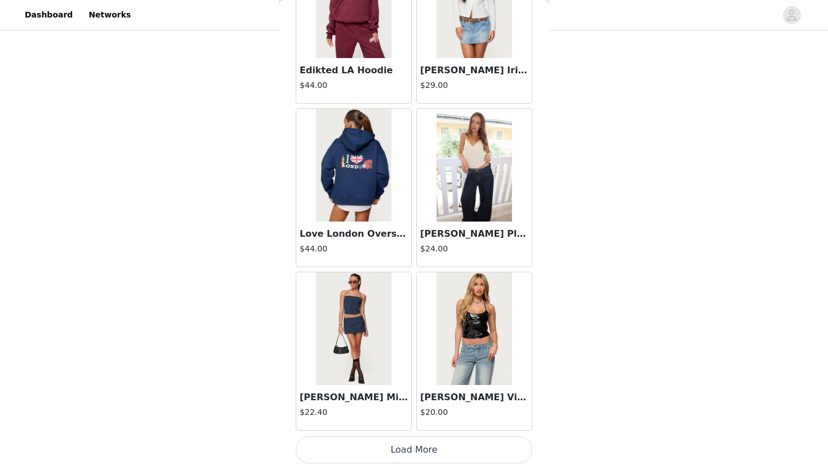
click at [429, 435] on button "Load More" at bounding box center [414, 449] width 237 height 27
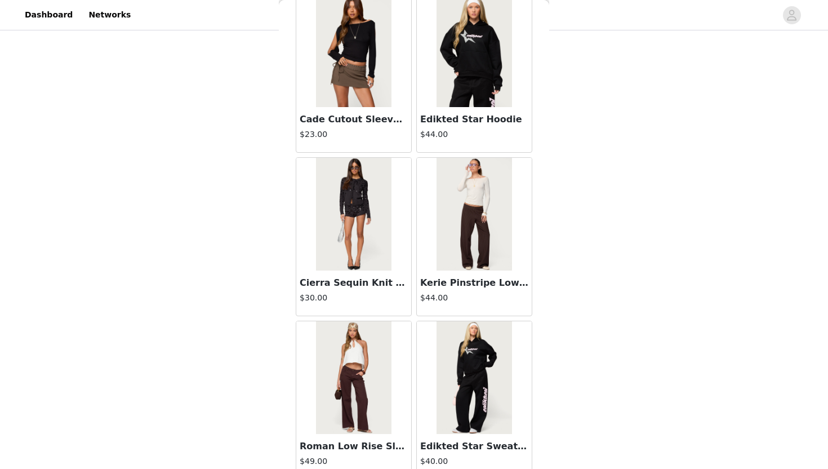
scroll to position [20866, 0]
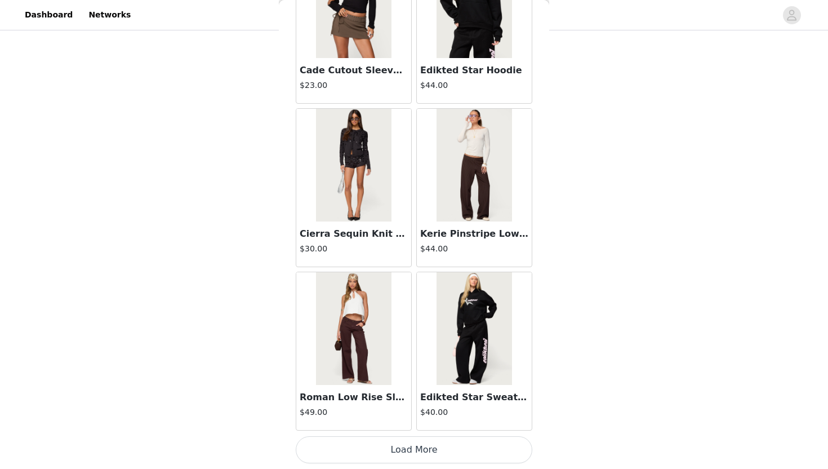
click at [401, 435] on button "Load More" at bounding box center [414, 449] width 237 height 27
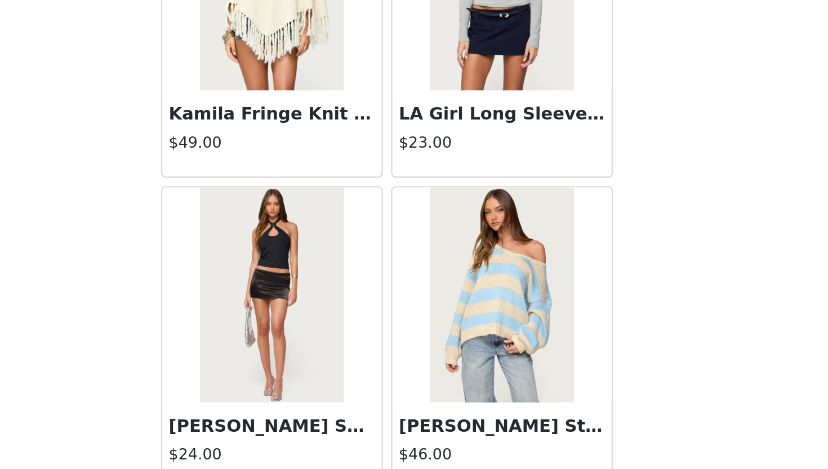
scroll to position [22500, 0]
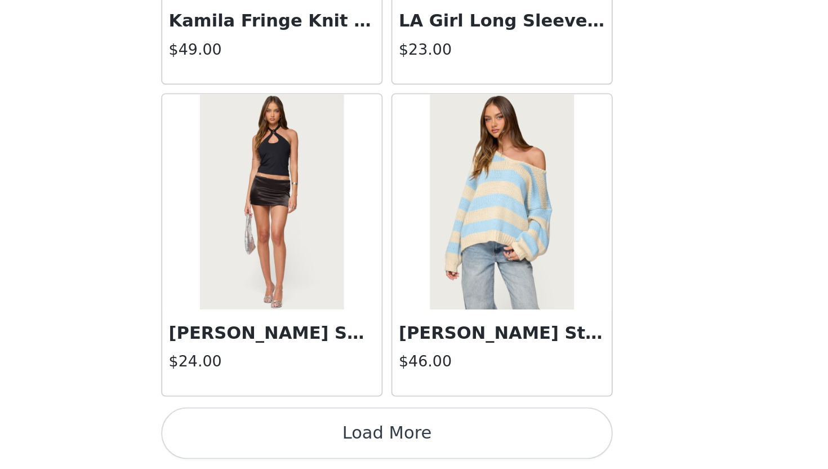
click at [410, 435] on button "Load More" at bounding box center [414, 449] width 237 height 27
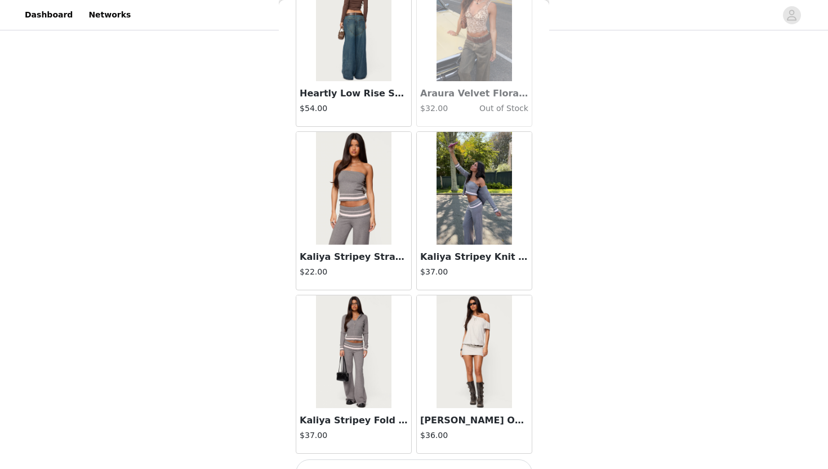
scroll to position [24135, 0]
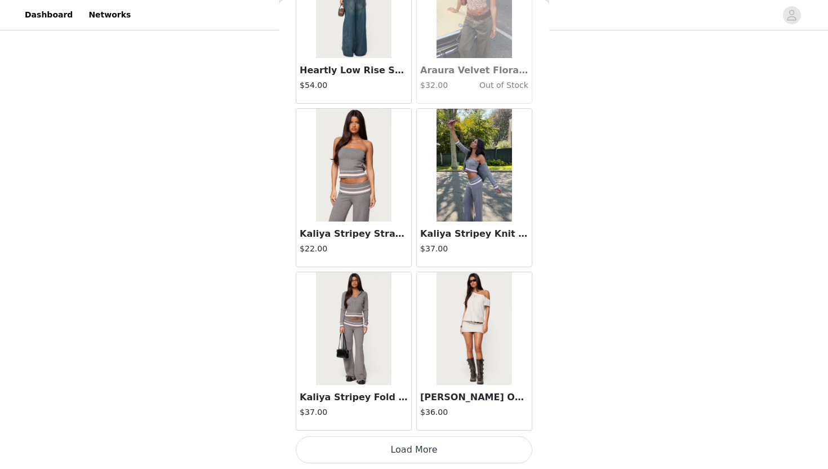
click at [382, 435] on button "Load More" at bounding box center [414, 449] width 237 height 27
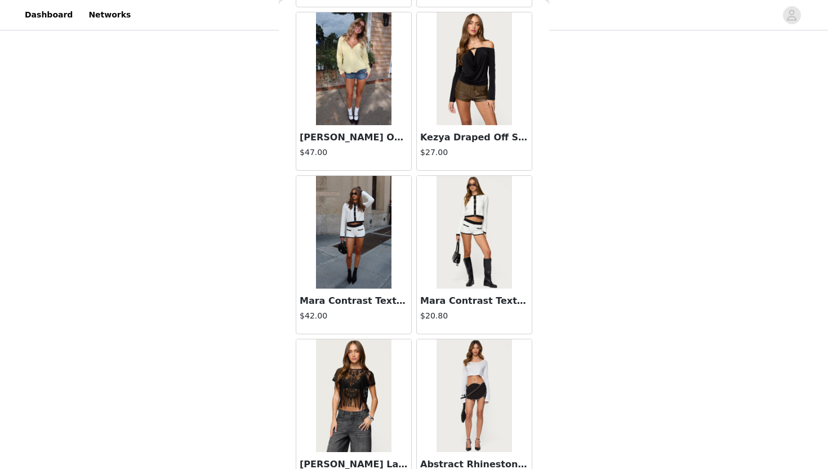
scroll to position [25769, 0]
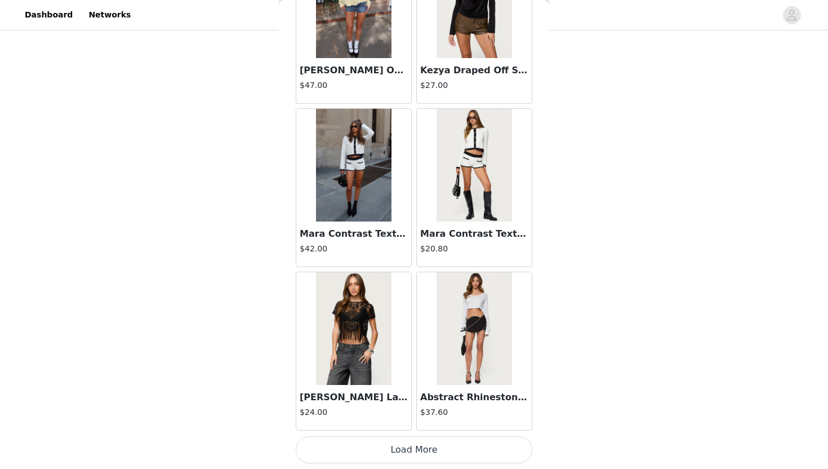
click at [411, 435] on button "Load More" at bounding box center [414, 449] width 237 height 27
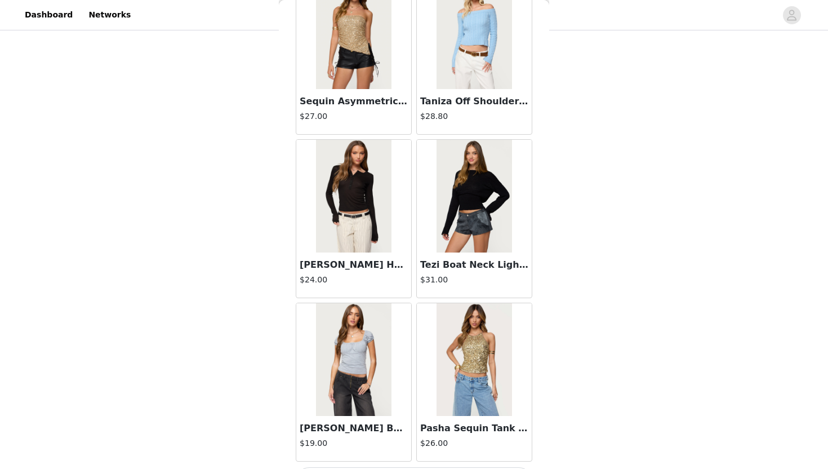
scroll to position [27403, 0]
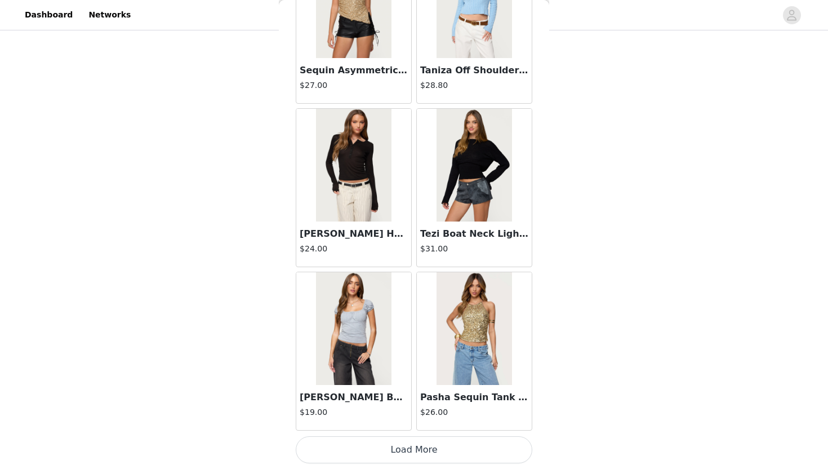
click at [420, 435] on button "Load More" at bounding box center [414, 449] width 237 height 27
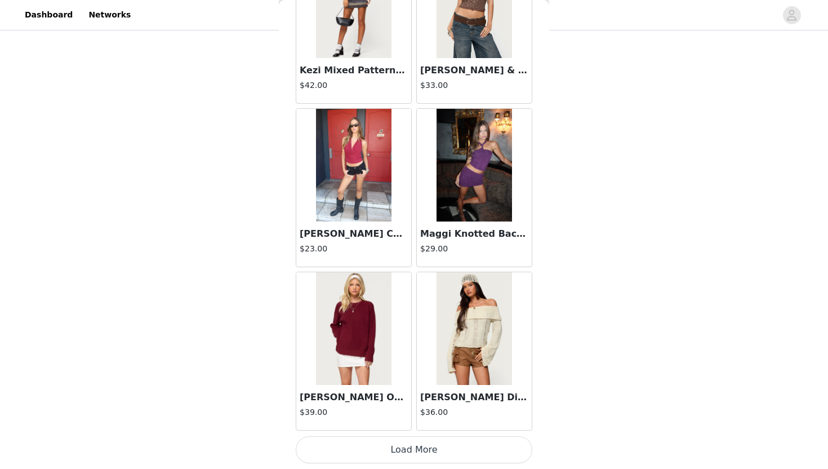
scroll to position [343, 0]
click at [408, 435] on button "Load More" at bounding box center [414, 449] width 237 height 27
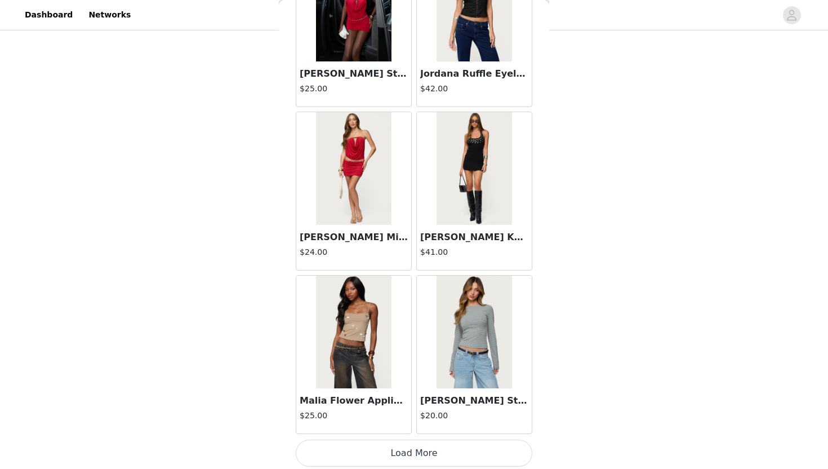
scroll to position [30671, 0]
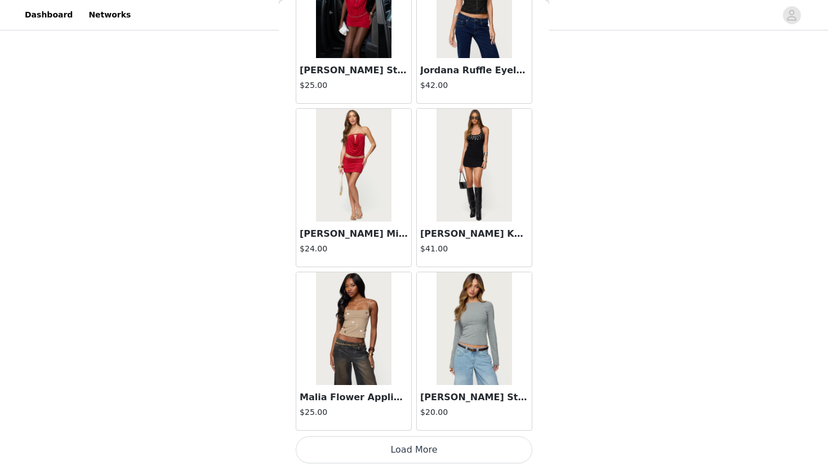
click at [432, 435] on button "Load More" at bounding box center [414, 449] width 237 height 27
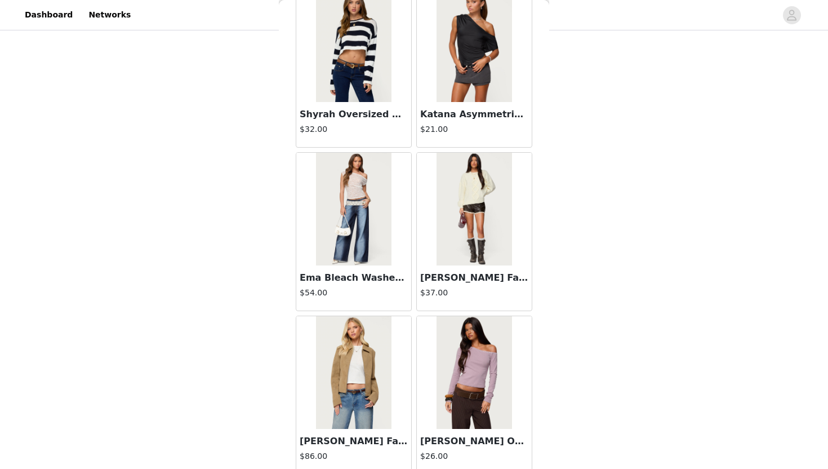
scroll to position [31613, 0]
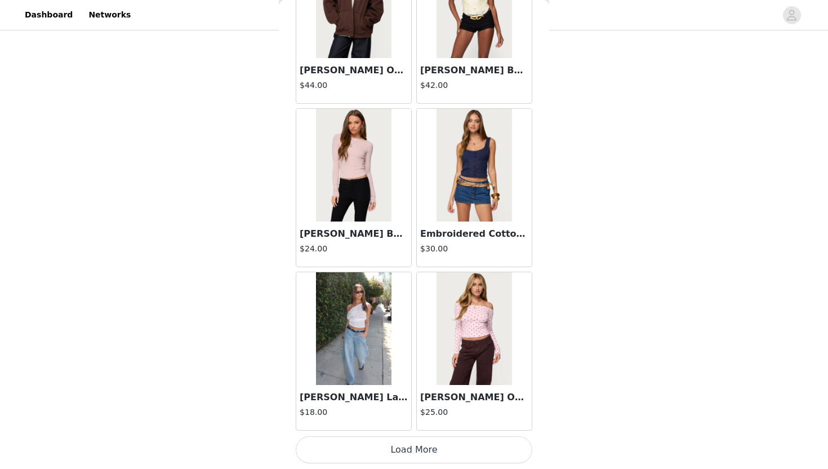
click at [432, 435] on button "Load More" at bounding box center [414, 449] width 237 height 27
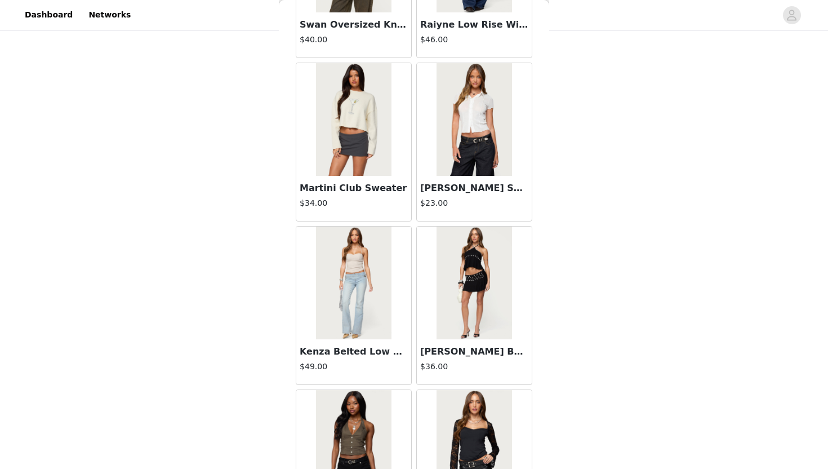
scroll to position [33665, 0]
